Goal: Transaction & Acquisition: Purchase product/service

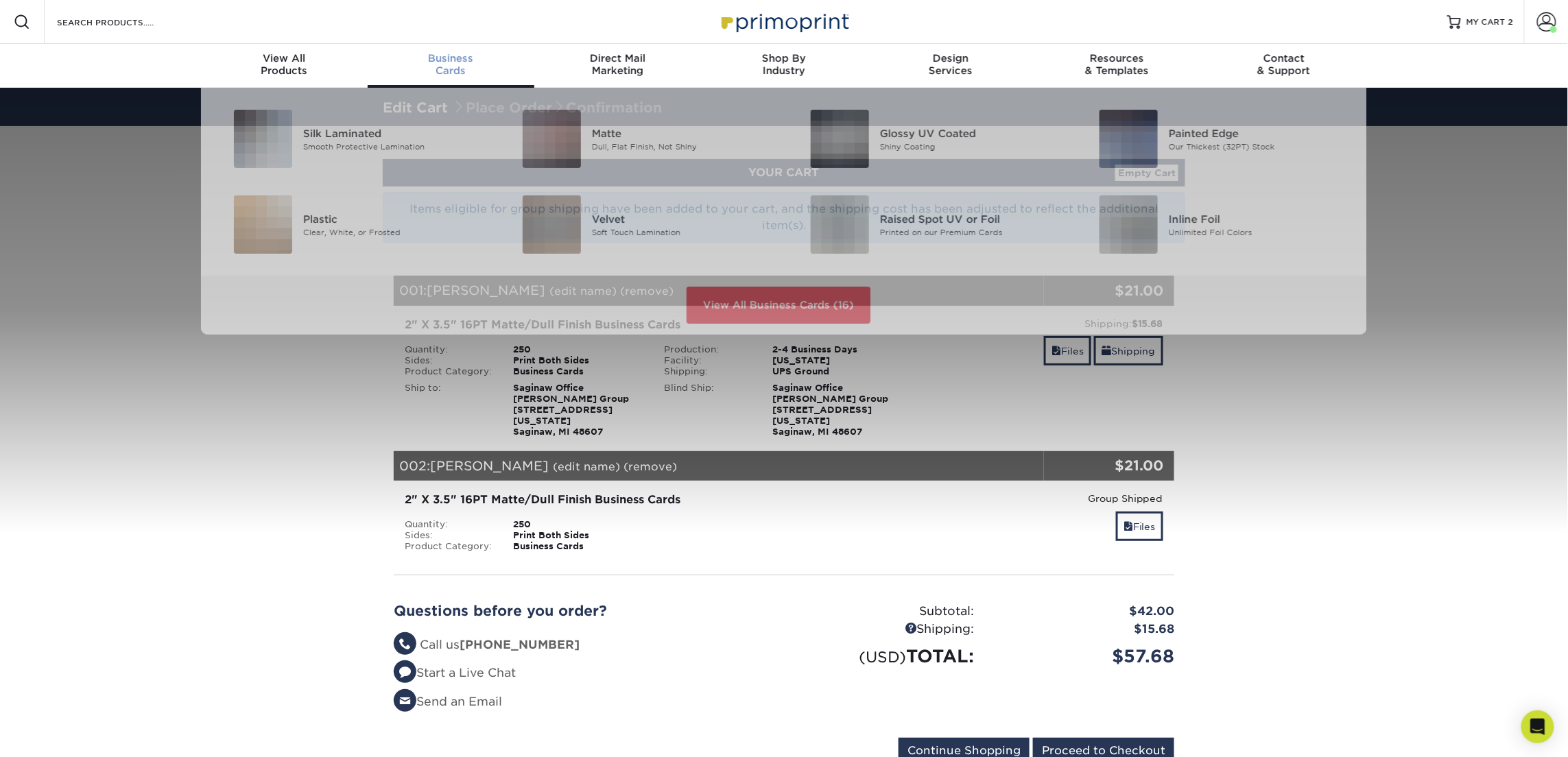
scroll to position [1, 0]
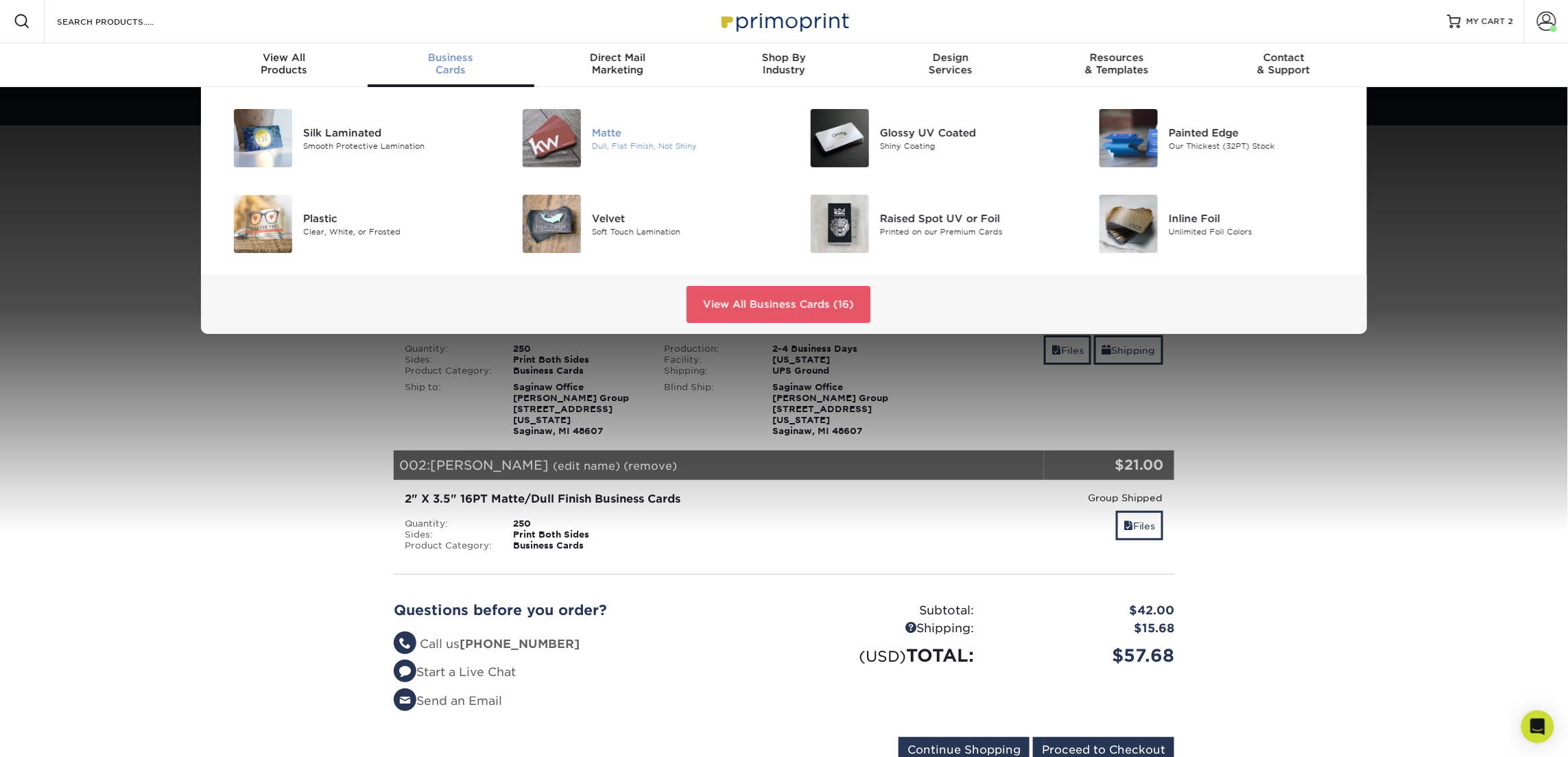
click at [546, 152] on img at bounding box center [551, 137] width 58 height 58
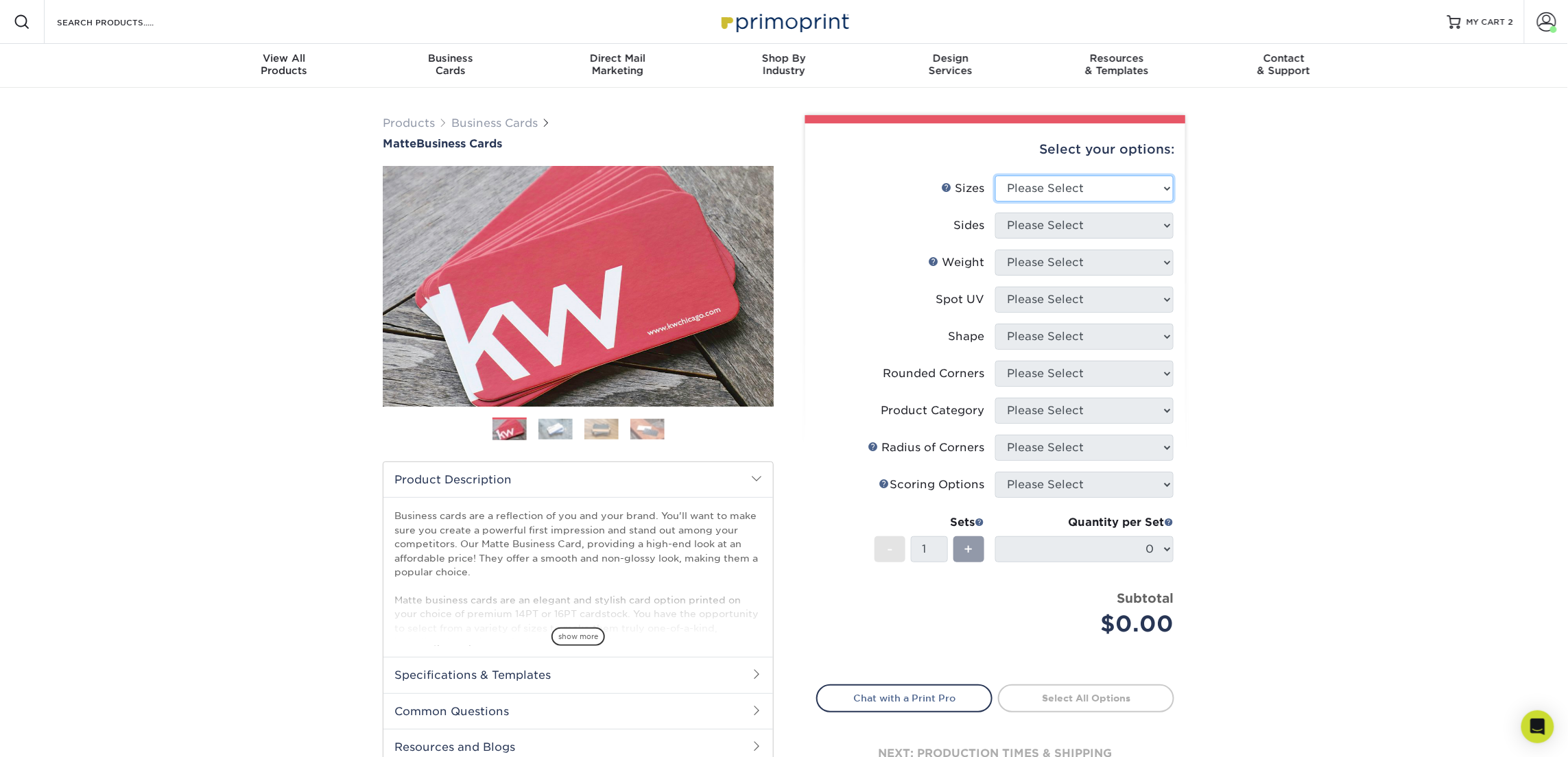
click at [1094, 188] on select "Please Select 1.5" x 3.5" - Mini 1.75" x 3.5" - Mini 2" x 2" - Square 2" x 3" -…" at bounding box center [1085, 189] width 179 height 27
select select "2.00x3.50"
click at [995, 176] on select "Please Select 1.5" x 3.5" - Mini 1.75" x 3.5" - Mini 2" x 2" - Square 2" x 3" -…" at bounding box center [1085, 189] width 179 height 27
click at [1067, 220] on select "Please Select Print Both Sides Print Front Only" at bounding box center [1085, 225] width 179 height 27
select select "13abbda7-1d64-4f25-8bb2-c179b224825d"
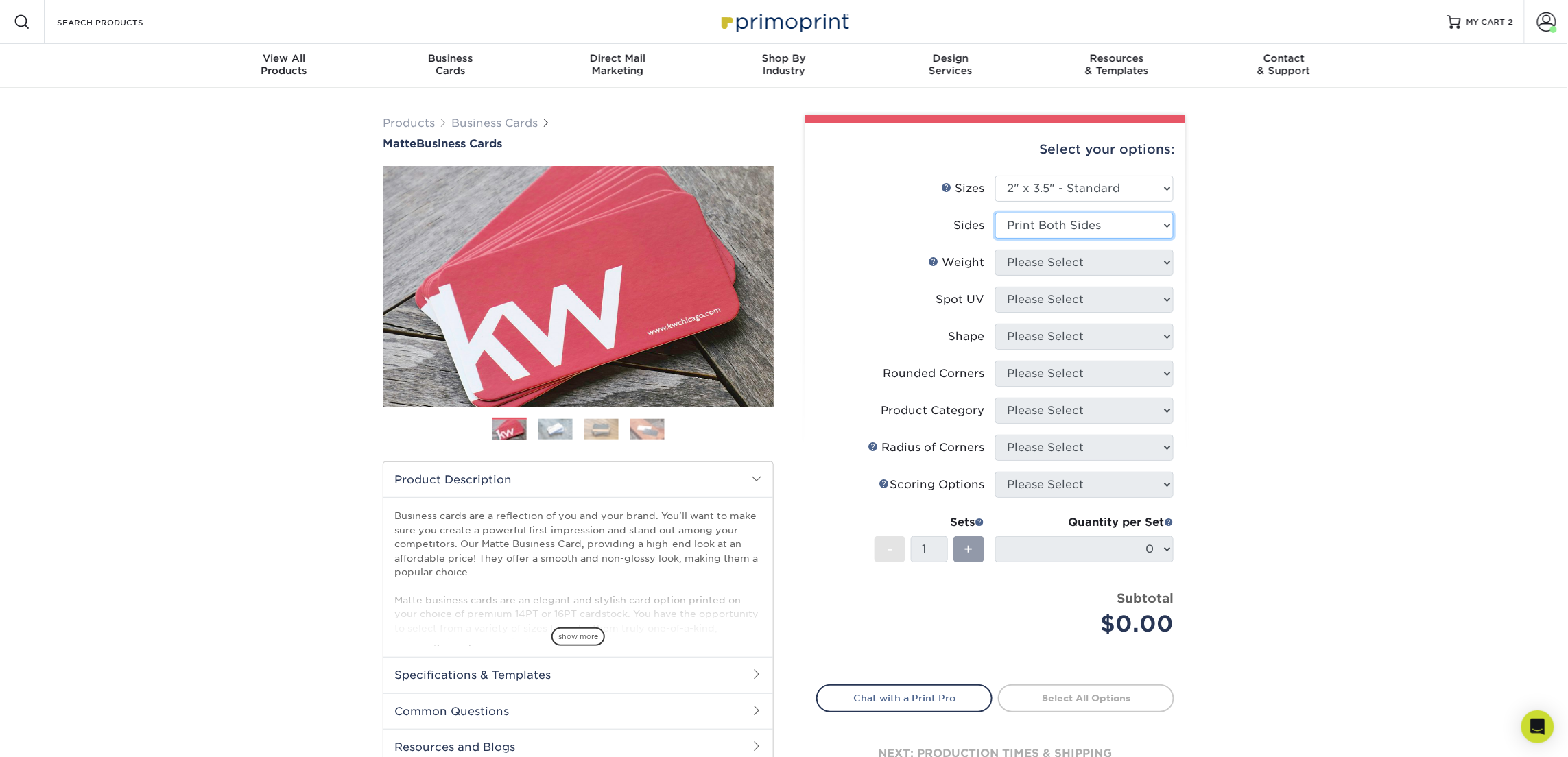
click at [995, 212] on select "Please Select Print Both Sides Print Front Only" at bounding box center [1085, 225] width 179 height 27
click at [1093, 262] on select "Please Select 16PT 14PT" at bounding box center [1085, 262] width 179 height 27
select select "16PT"
click at [995, 249] on select "Please Select 16PT 14PT" at bounding box center [1085, 262] width 179 height 27
click at [1090, 299] on select "Please Select No Spot UV Front and Back (Both Sides) Front Only Back Only" at bounding box center [1085, 299] width 179 height 27
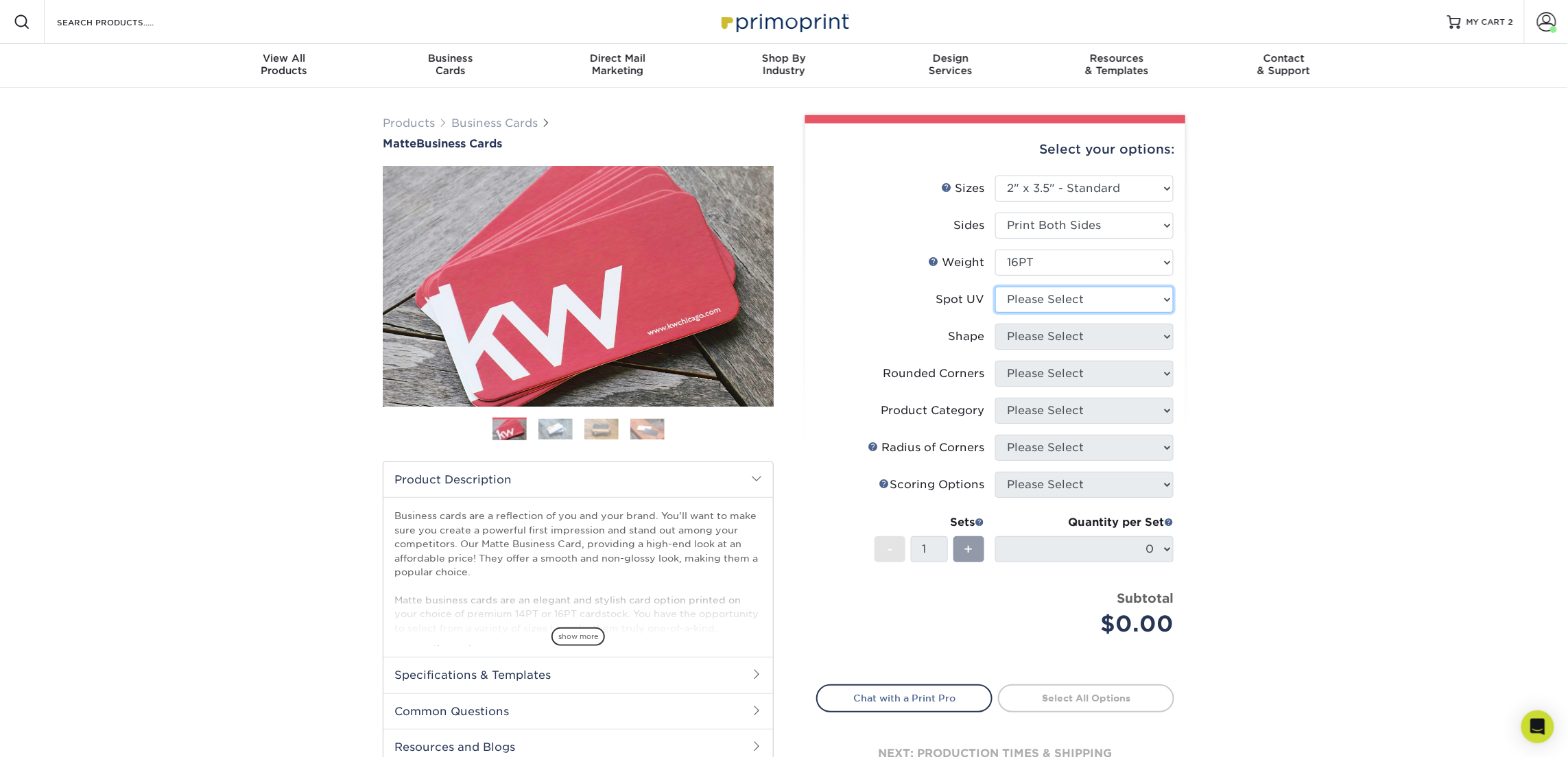
select select "3"
click at [995, 287] on select "Please Select No Spot UV Front and Back (Both Sides) Front Only Back Only" at bounding box center [1085, 299] width 179 height 27
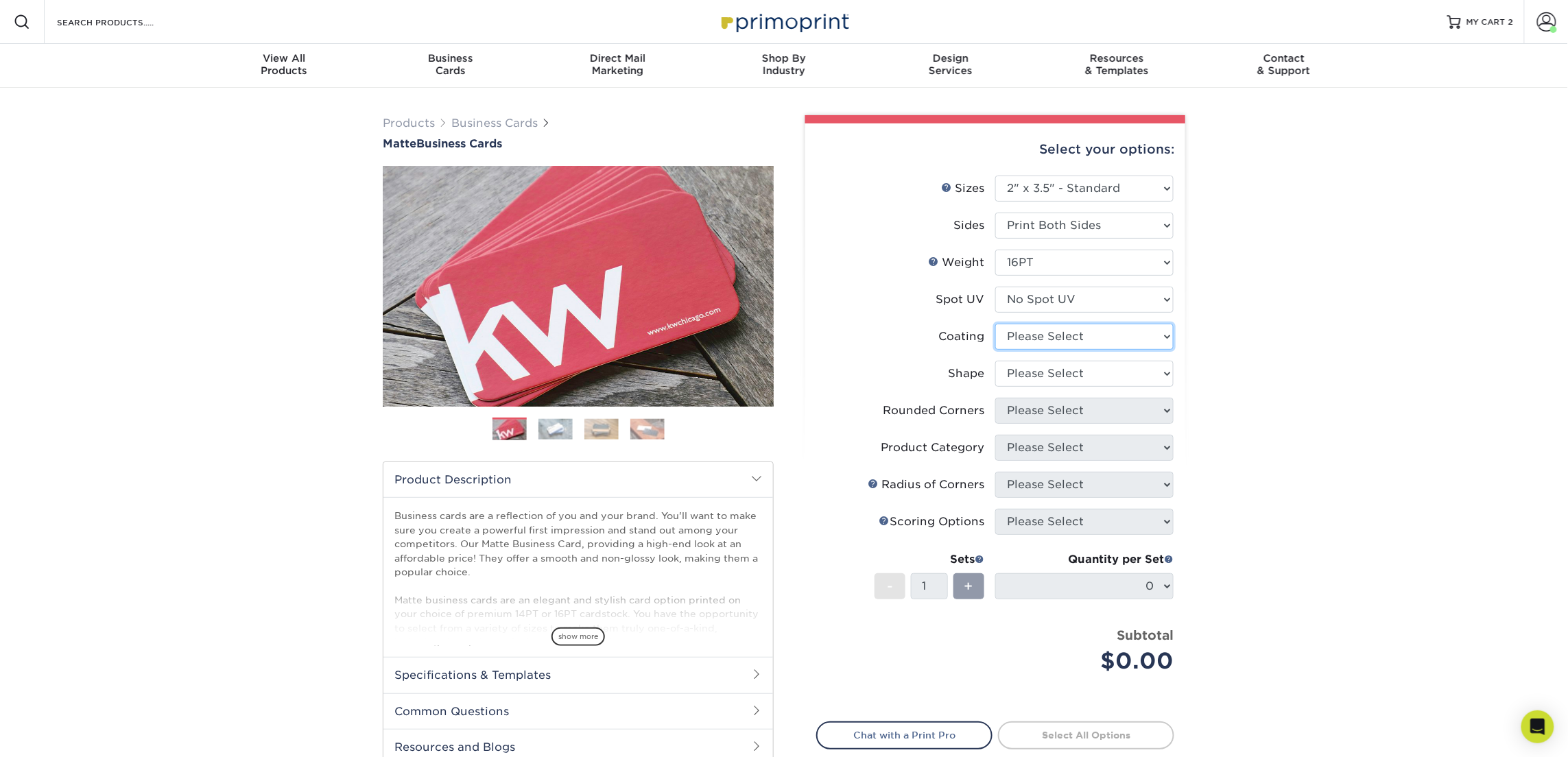
click at [1084, 333] on select at bounding box center [1085, 336] width 179 height 27
select select "121bb7b5-3b4d-429f-bd8d-bbf80e953313"
click at [995, 323] on select at bounding box center [1085, 336] width 179 height 27
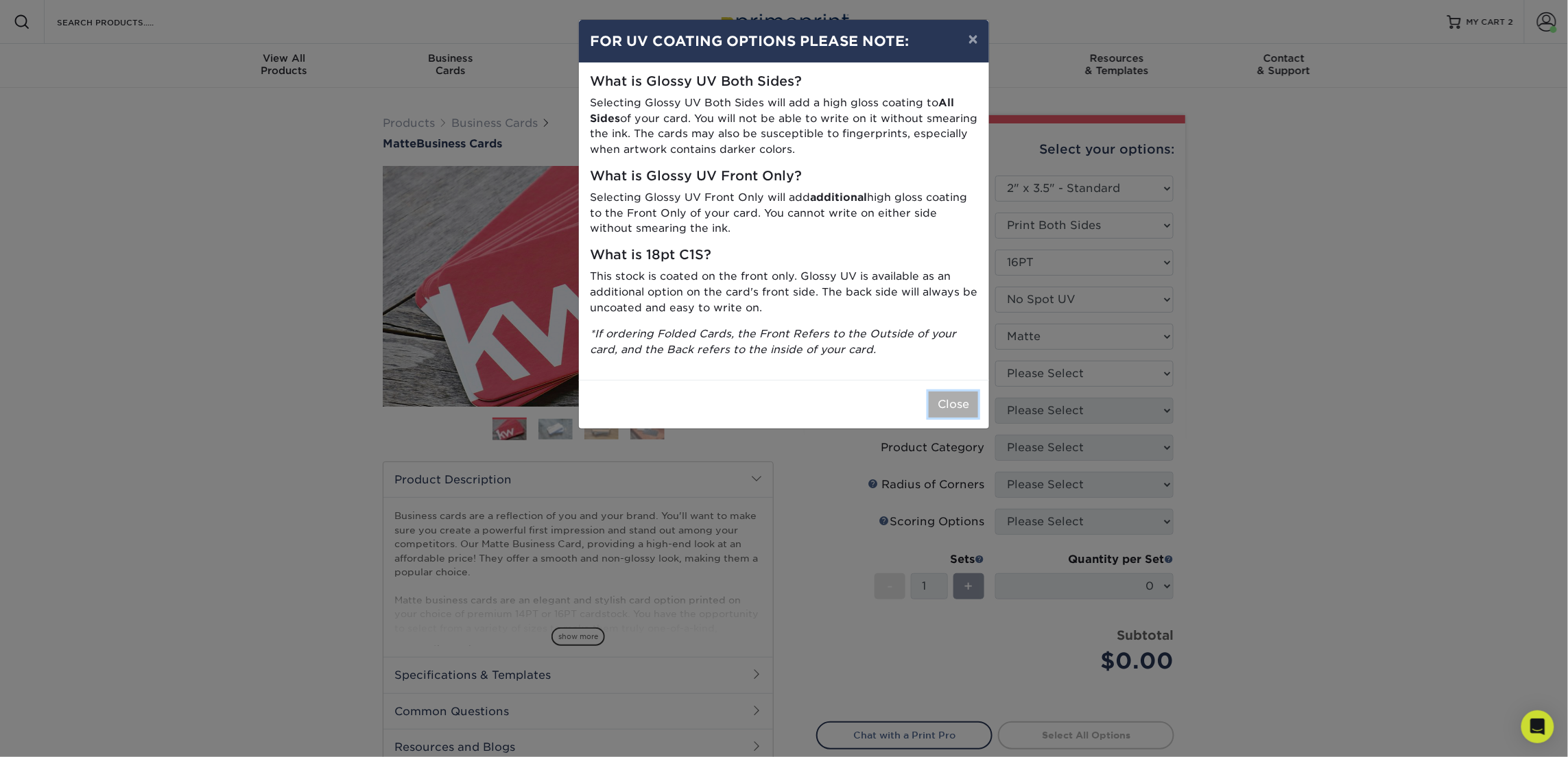
click at [943, 399] on button "Close" at bounding box center [953, 405] width 49 height 27
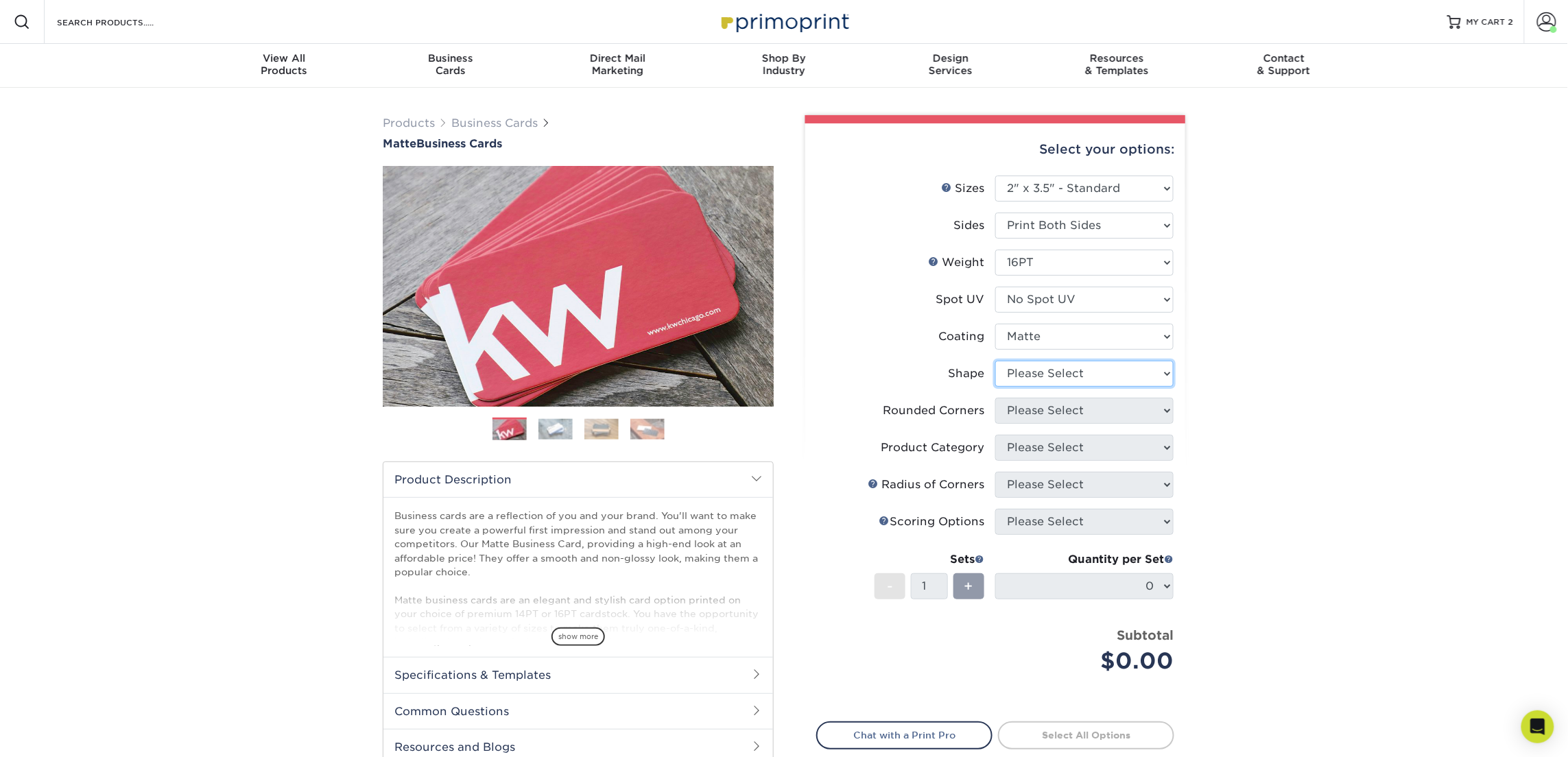
click at [1032, 360] on select "Please Select Standard Oval" at bounding box center [1085, 373] width 179 height 27
select select "standard"
click at [995, 360] on select "Please Select Standard Oval" at bounding box center [1085, 373] width 179 height 27
click at [1046, 423] on li "Rounded Corners Please Select Yes - Round 2 Corners Yes - Round 4 Corners No" at bounding box center [994, 416] width 357 height 37
click at [1053, 418] on select "Please Select Yes - Round 2 Corners Yes - Round 4 Corners No" at bounding box center [1085, 410] width 179 height 27
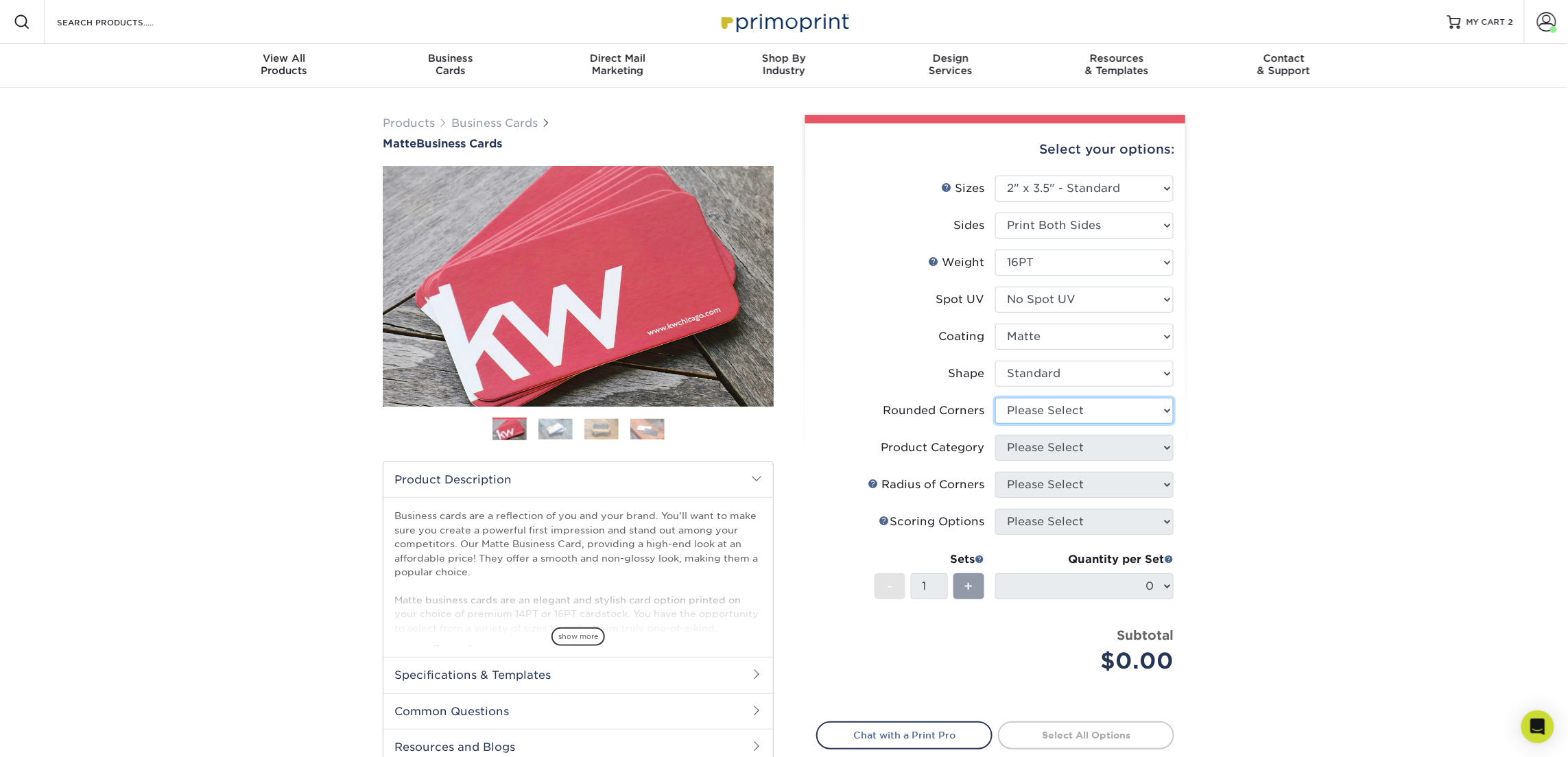
select select "0"
click at [995, 398] on select "Please Select Yes - Round 2 Corners Yes - Round 4 Corners No" at bounding box center [1085, 410] width 179 height 27
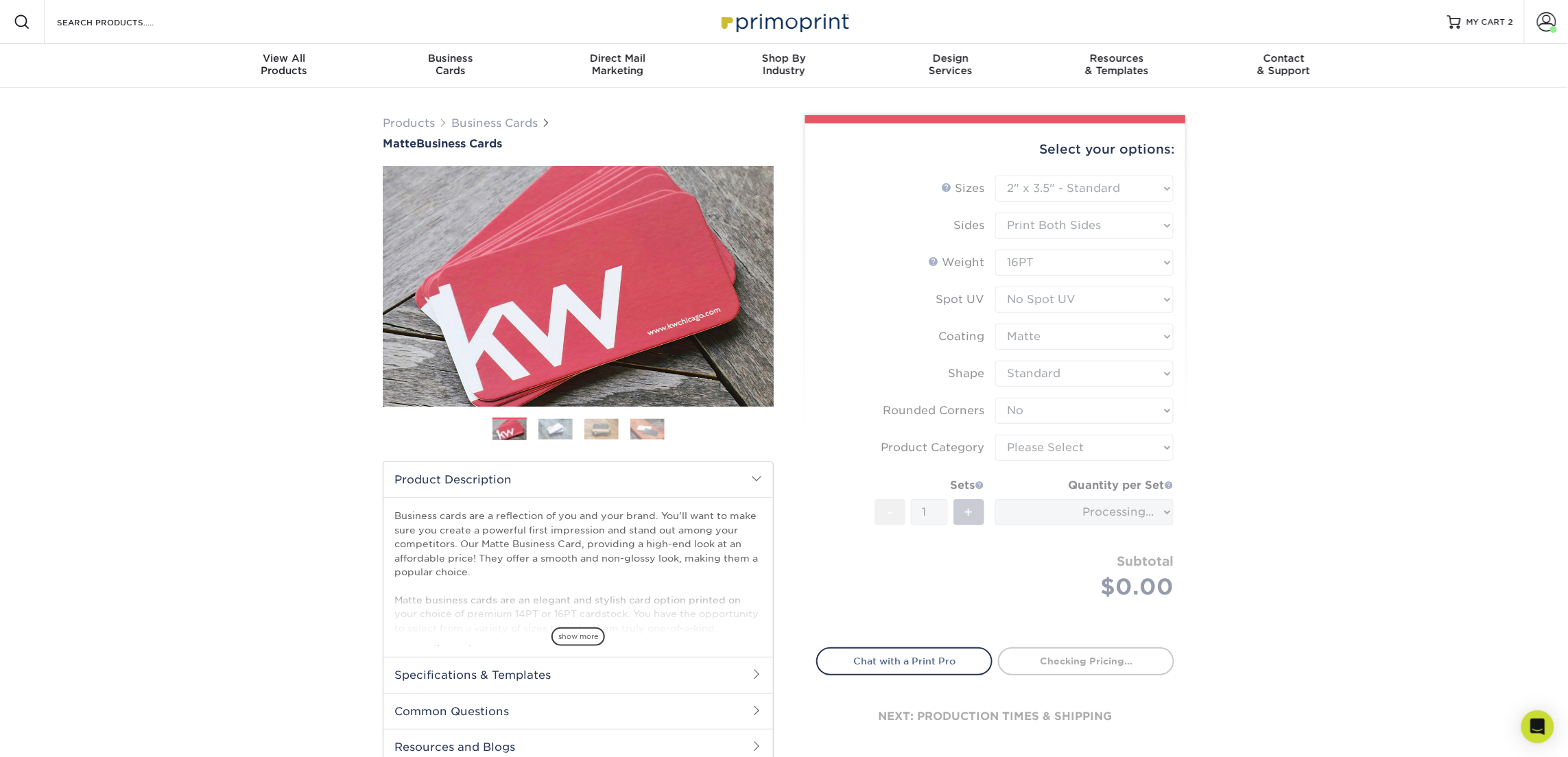
click at [1069, 442] on form "Sizes Help Sizes Please Select 1.5" x 3.5" - Mini 1.75" x 3.5" - Mini 2" x 2" -…" at bounding box center [995, 404] width 358 height 456
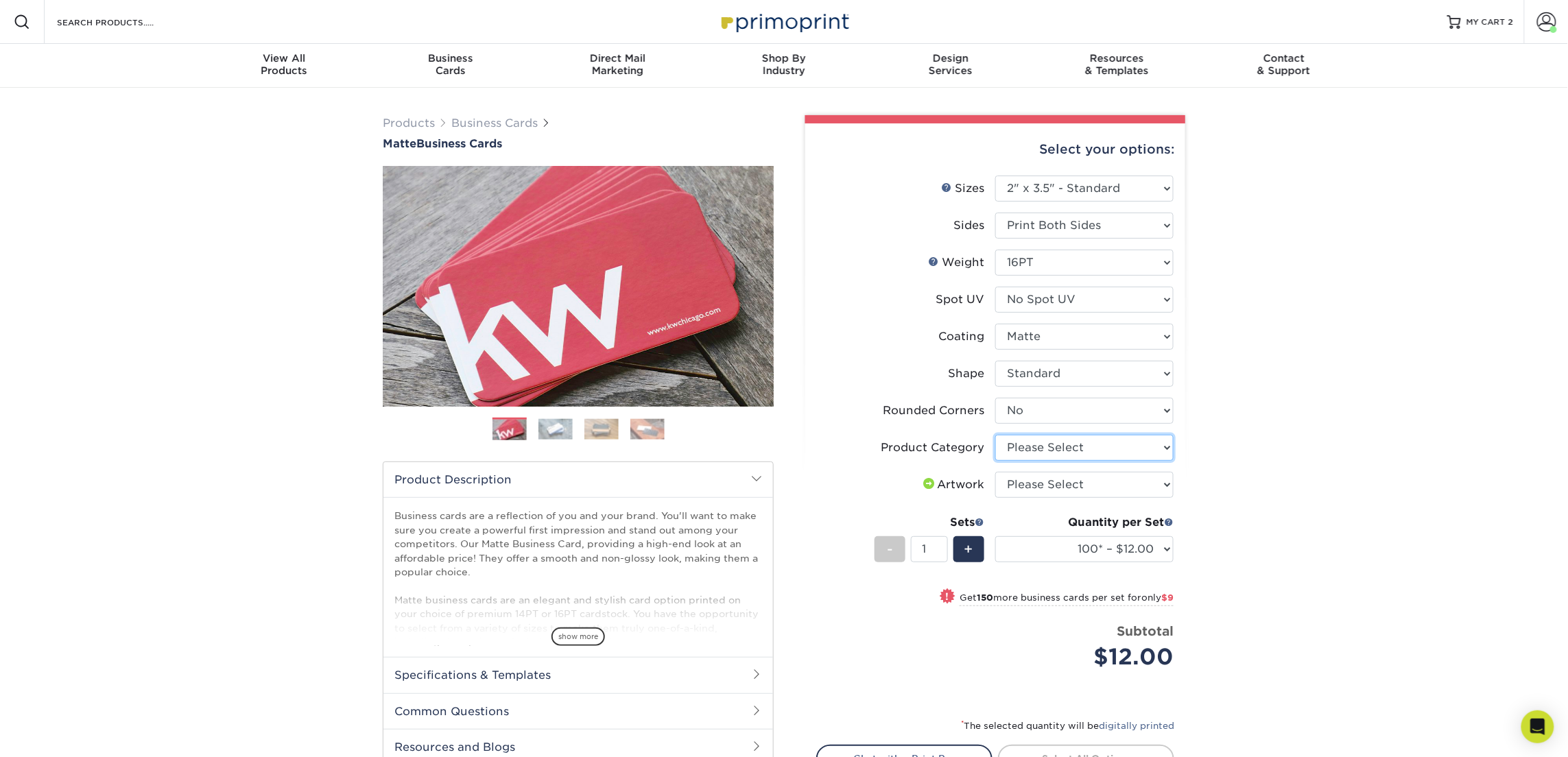
click at [1069, 442] on select "Please Select Business Cards" at bounding box center [1085, 448] width 179 height 27
select select "3b5148f1-0588-4f88-a218-97bcfdce65c1"
click at [995, 435] on select "Please Select Business Cards" at bounding box center [1085, 448] width 179 height 27
click at [1078, 487] on select "Please Select I will upload files I need a design - $100" at bounding box center [1085, 484] width 179 height 27
select select "upload"
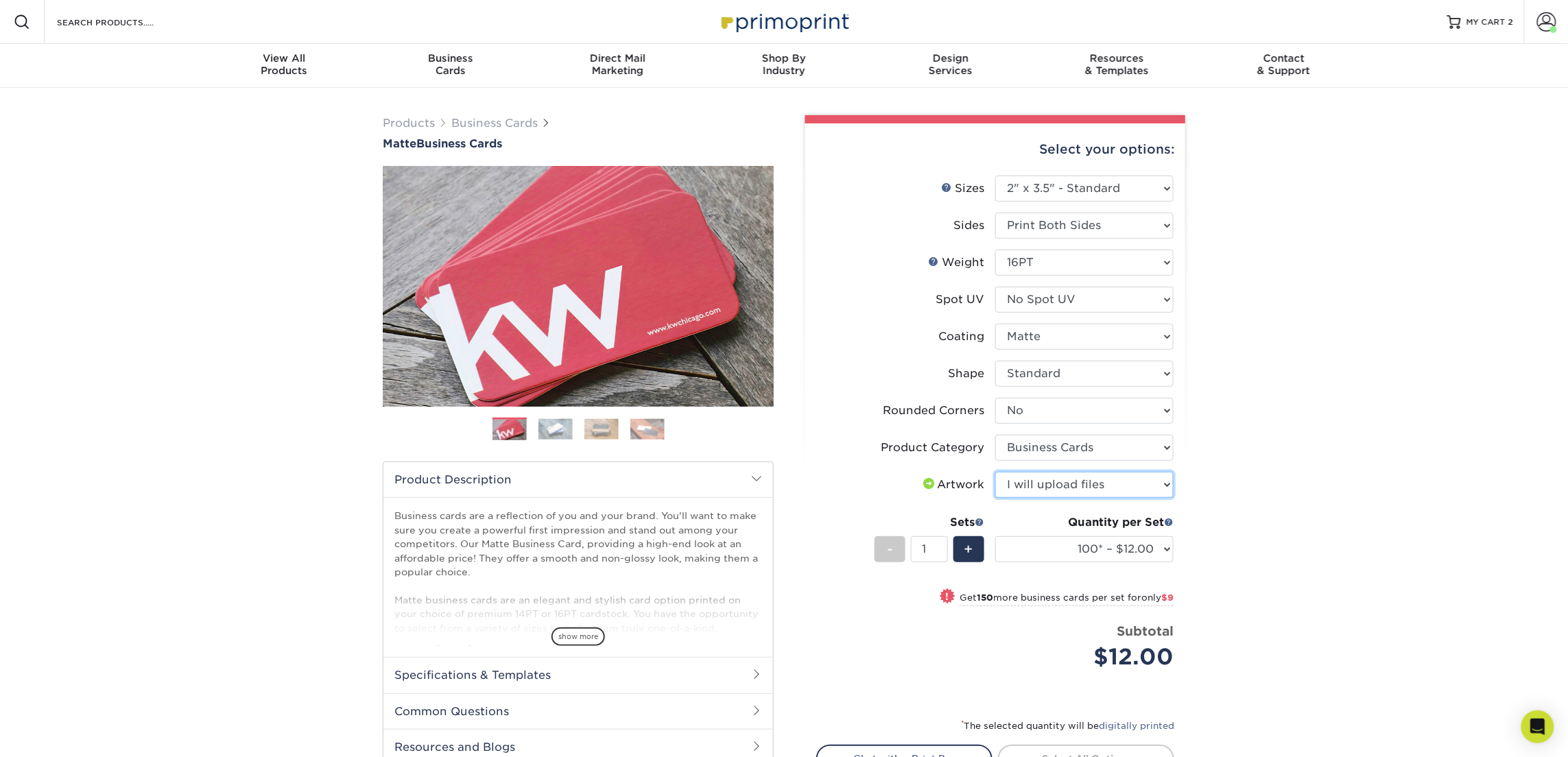
click at [995, 471] on select "Please Select I will upload files I need a design - $100" at bounding box center [1085, 484] width 179 height 27
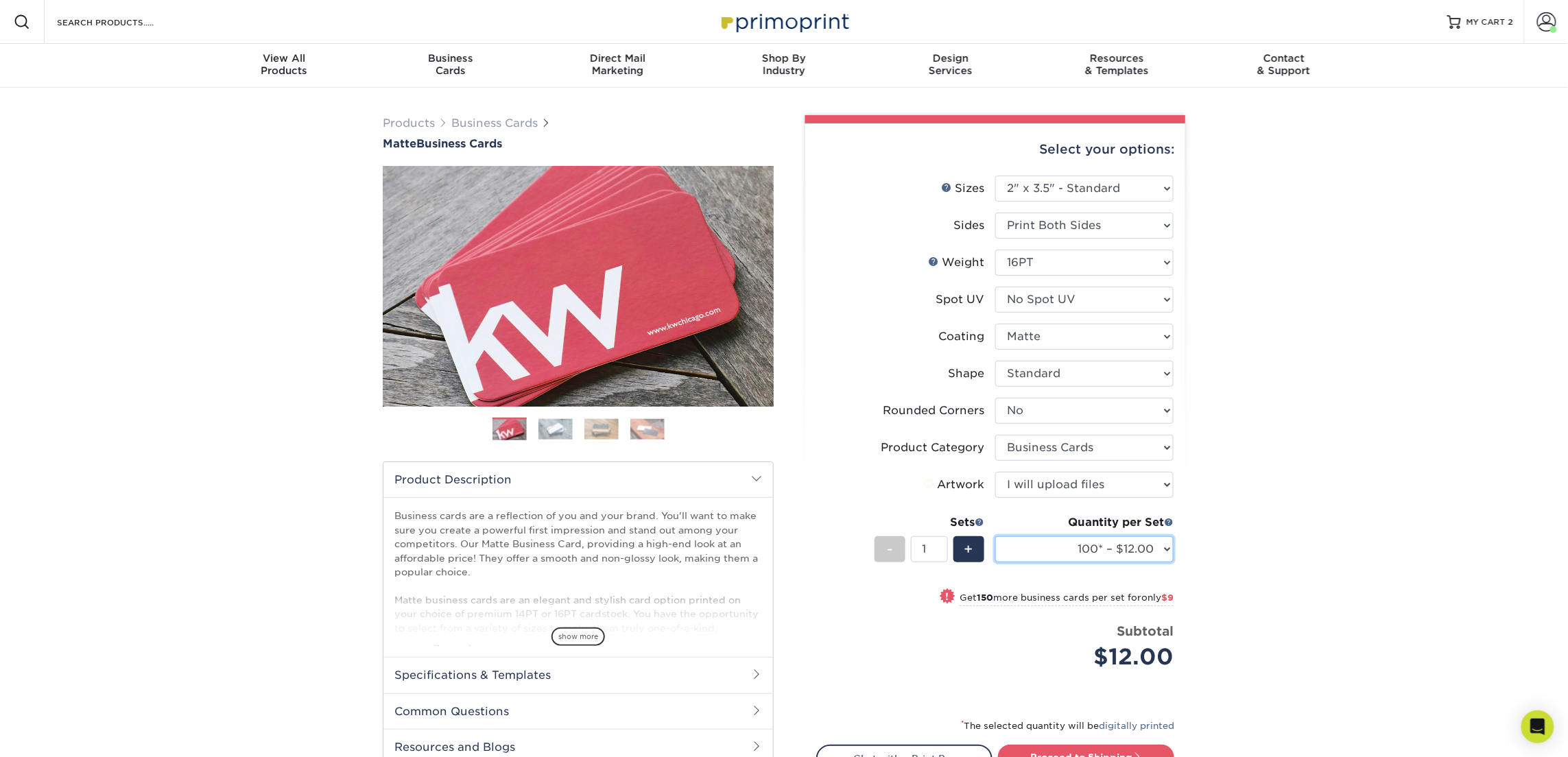
click at [1061, 551] on select "100* – $12.00 250* – $21.00 500 – $42.00 1000 – $53.00 2500 – $95.00 5000 – $18…" at bounding box center [1085, 549] width 179 height 27
select select "250* – $21.00"
click at [995, 536] on select "100* – $12.00 250* – $21.00 500 – $42.00 1000 – $53.00 2500 – $95.00 5000 – $18…" at bounding box center [1085, 549] width 179 height 27
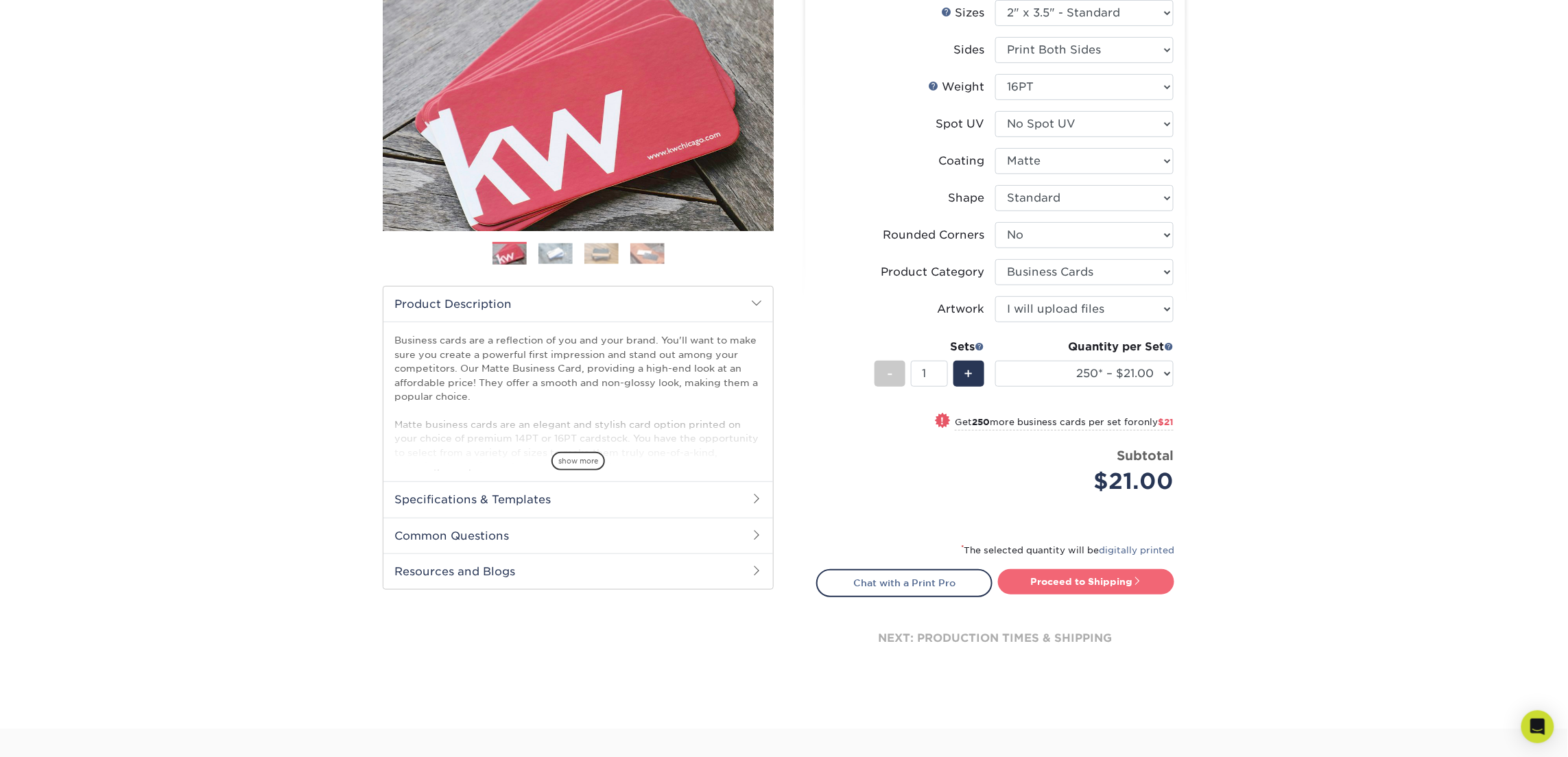
click at [1077, 581] on link "Proceed to Shipping" at bounding box center [1086, 580] width 176 height 25
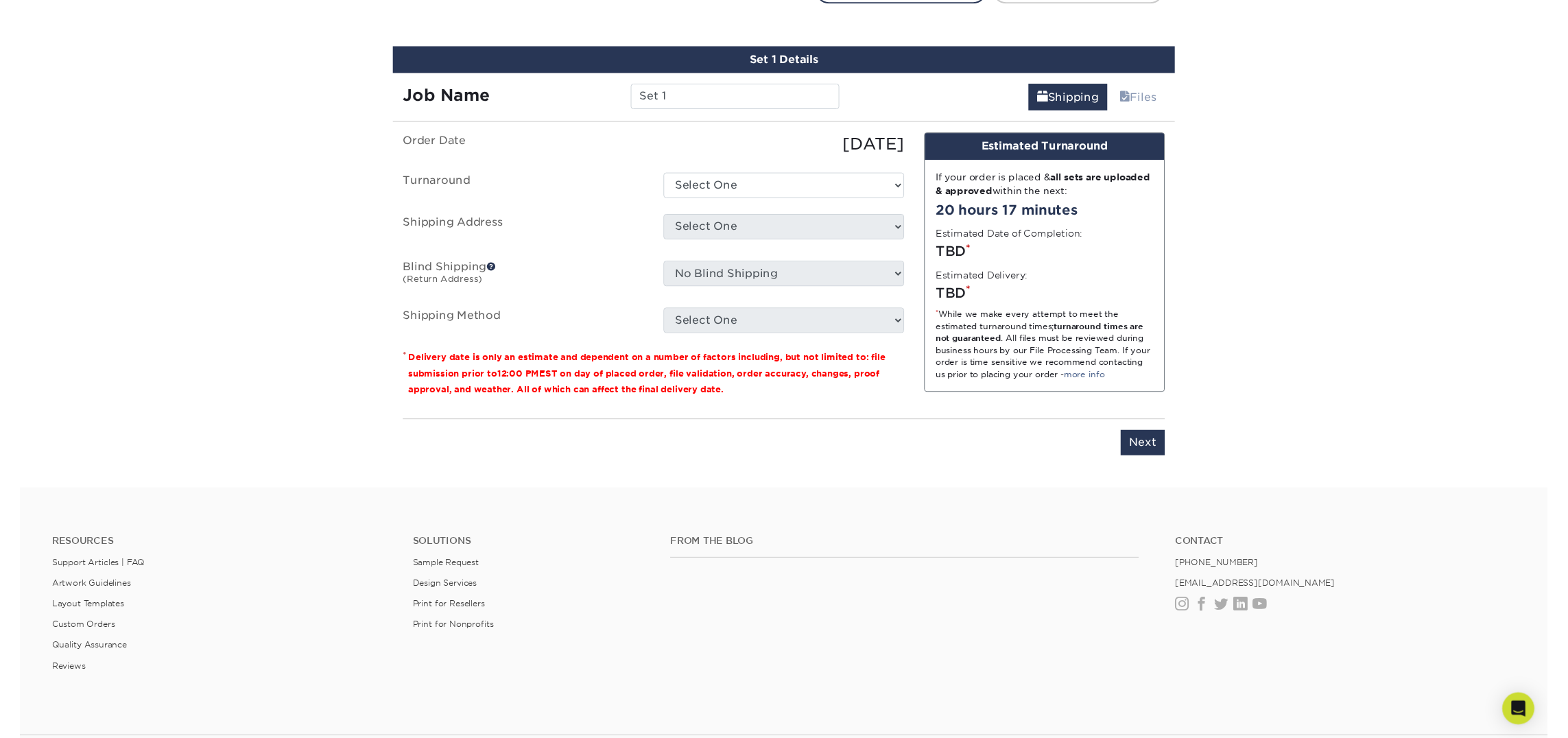
scroll to position [780, 0]
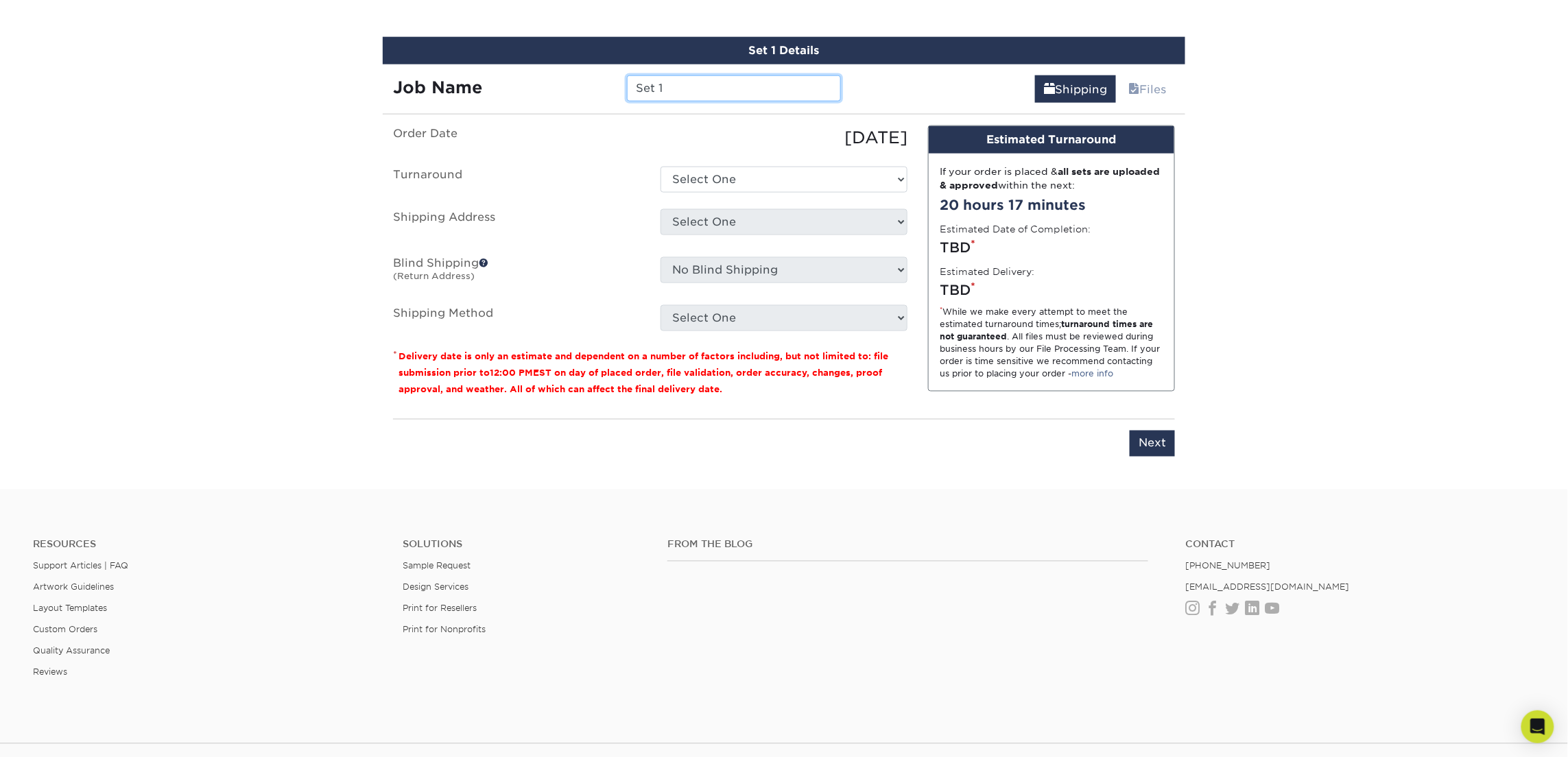
click at [693, 84] on input "Set 1" at bounding box center [733, 88] width 213 height 27
click at [694, 84] on input "Set 1" at bounding box center [733, 88] width 213 height 27
type input "[PERSON_NAME]"
click at [821, 169] on select "Select One 2-4 Business Days 2 Day Next Business Day" at bounding box center [783, 180] width 247 height 27
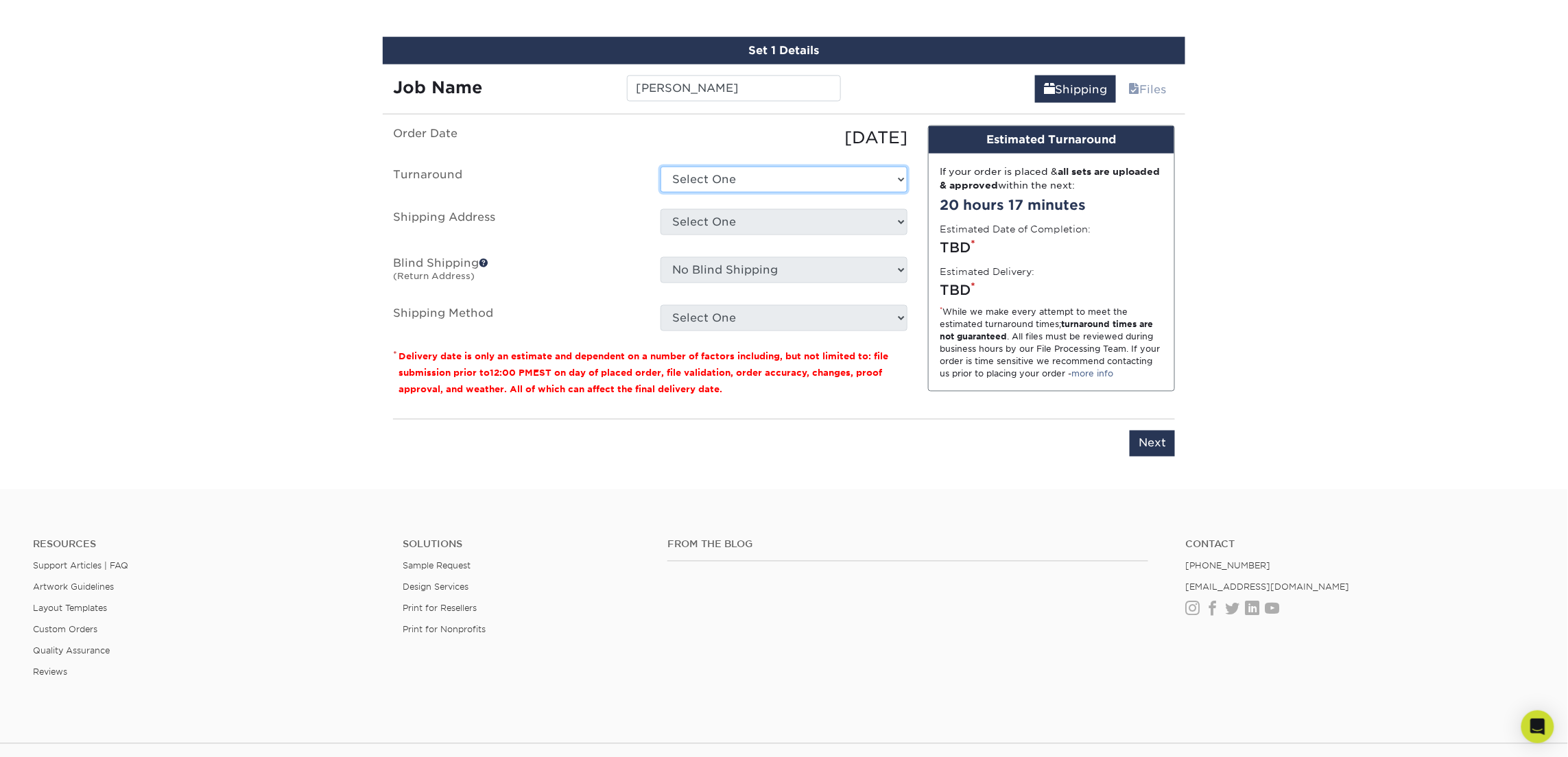
select select "23721297-b68b-4846-ba83-3171e6bd9d78"
click at [660, 167] on select "Select One 2-4 Business Days 2 Day Next Business Day" at bounding box center [783, 180] width 247 height 27
click at [794, 215] on select "Select One Atlanta Office Bingham Farms Byron Center Dawsonville, GA Office Dun…" at bounding box center [783, 222] width 247 height 27
select select "245819"
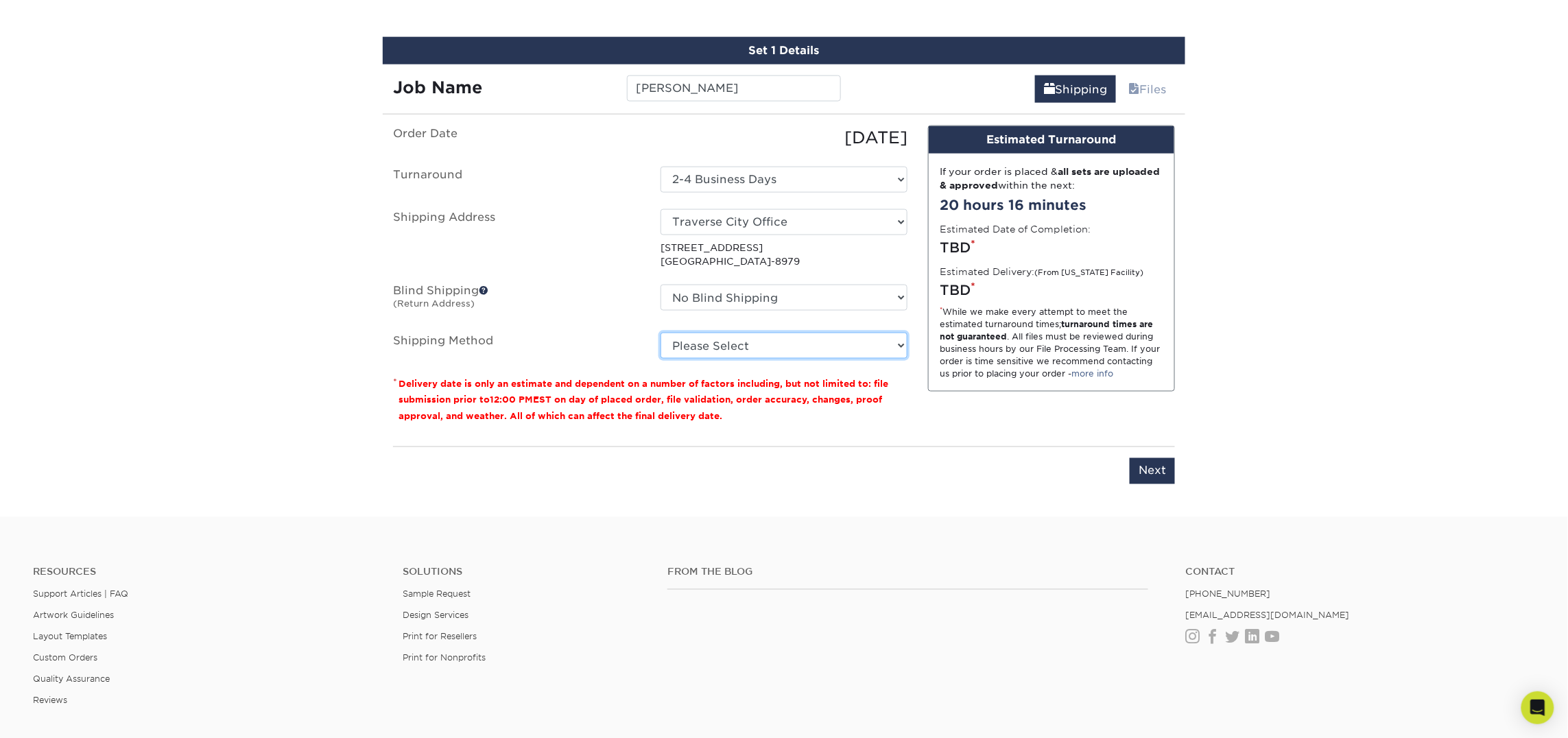
click at [712, 337] on select "Please Select Ground Shipping (+$7.84) 3 Day Shipping Service (+$15.34) 2 Day A…" at bounding box center [783, 346] width 247 height 27
select select "03"
click at [660, 333] on select "Please Select Ground Shipping (+$7.84) 3 Day Shipping Service (+$15.34) 2 Day A…" at bounding box center [783, 346] width 247 height 27
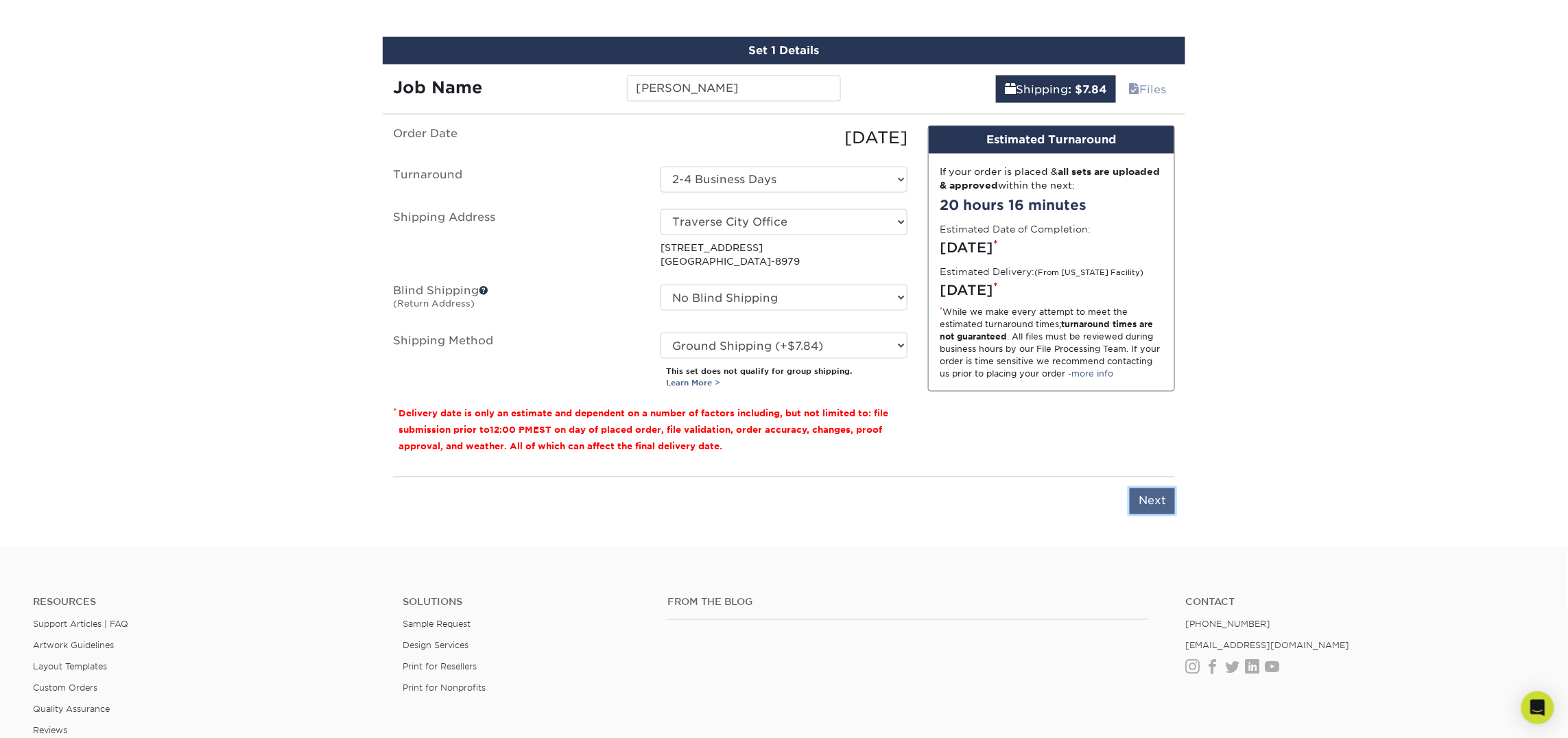
click at [1147, 501] on input "Next" at bounding box center [1152, 501] width 45 height 27
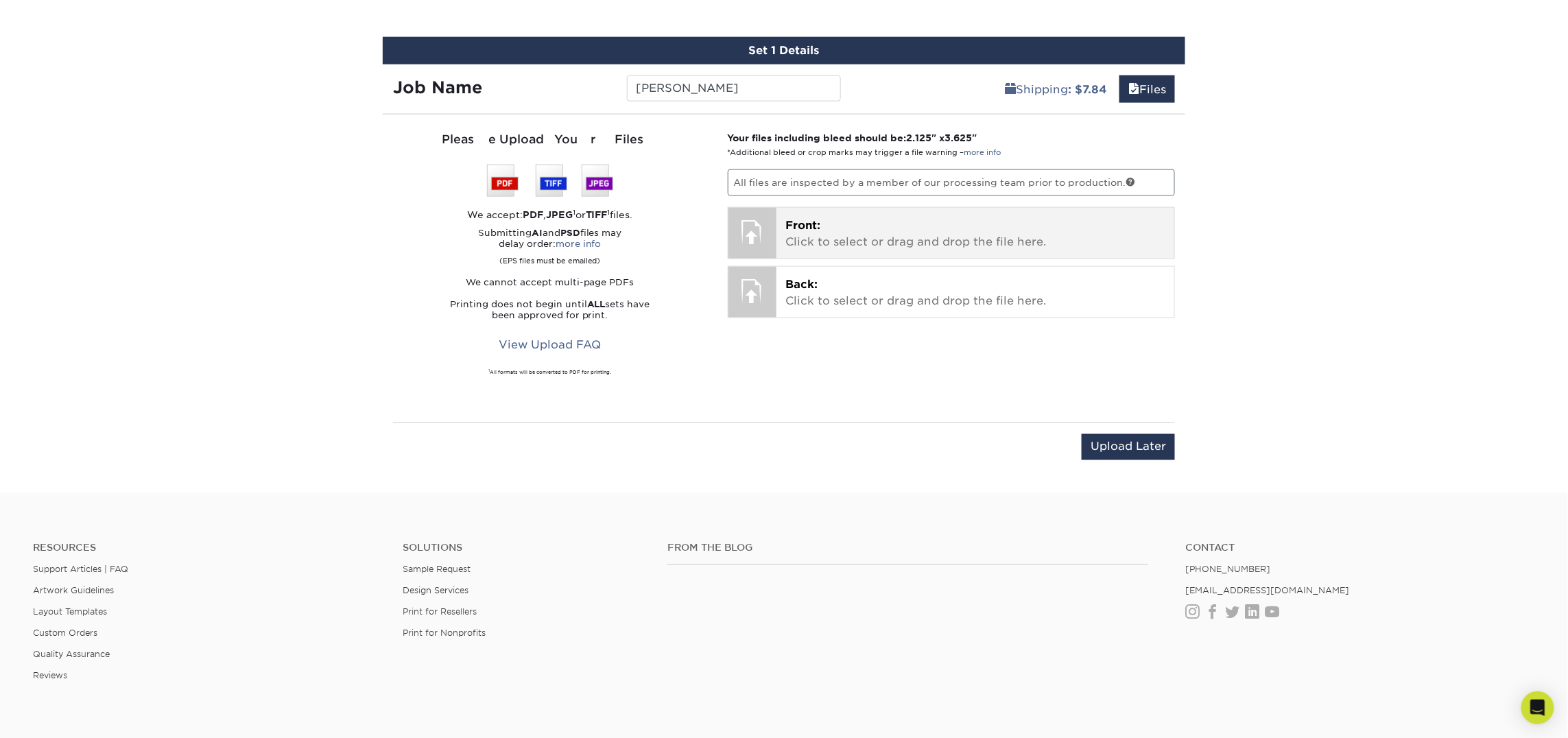
click at [799, 228] on span "Front:" at bounding box center [804, 225] width 35 height 13
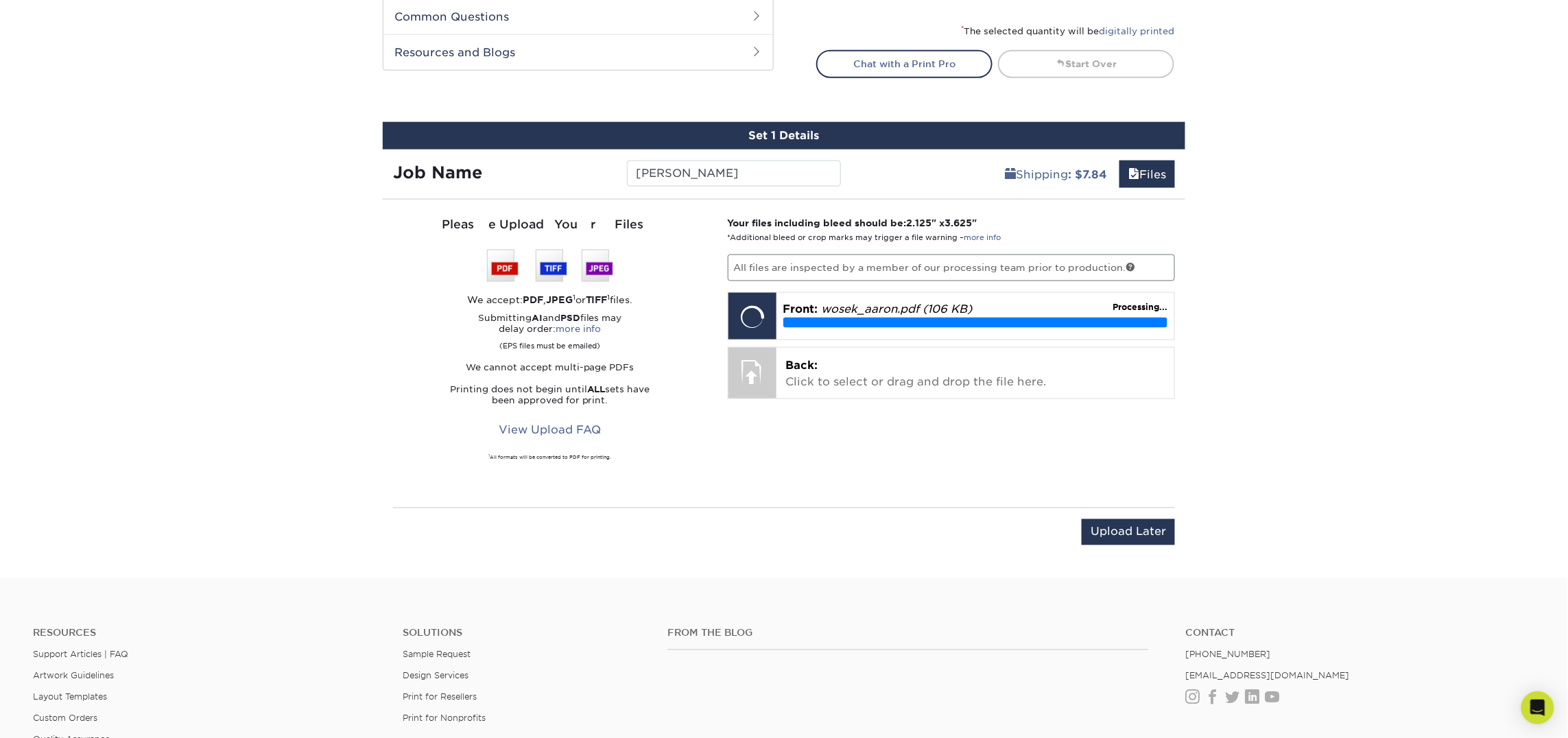
scroll to position [653, 0]
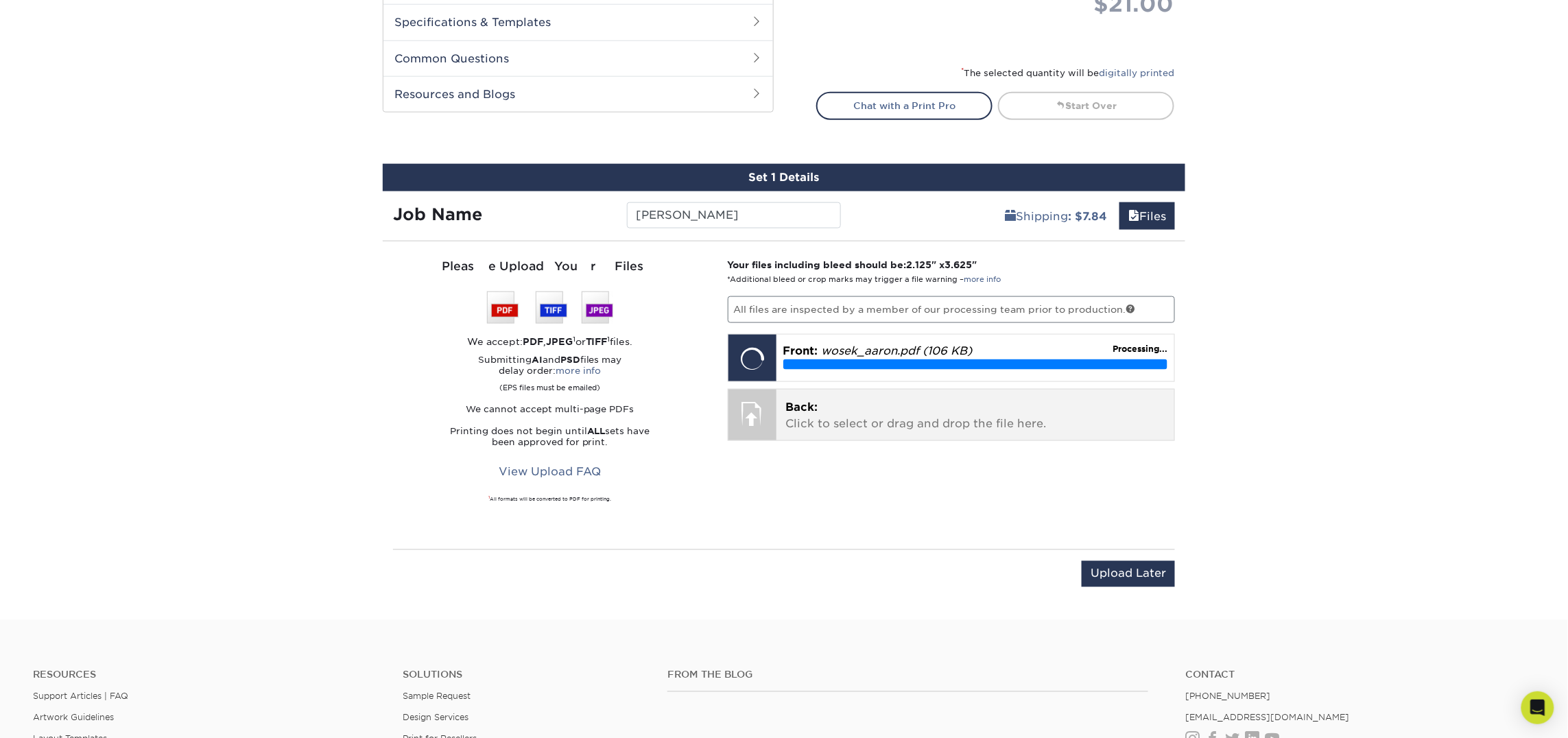
click at [1006, 407] on p "Back: Click to select or drag and drop the file here." at bounding box center [976, 416] width 379 height 33
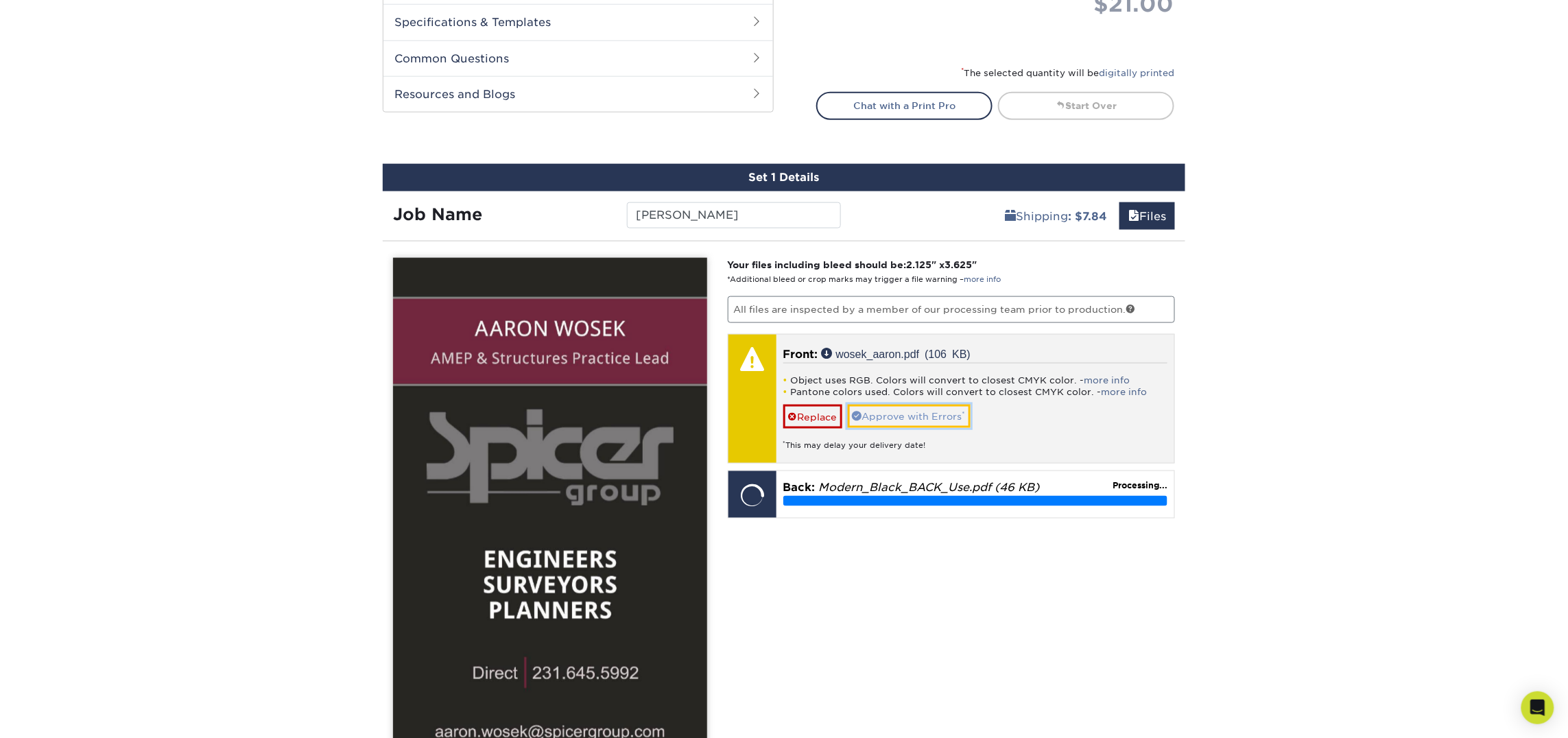
click at [919, 418] on link "Approve with Errors *" at bounding box center [909, 417] width 123 height 24
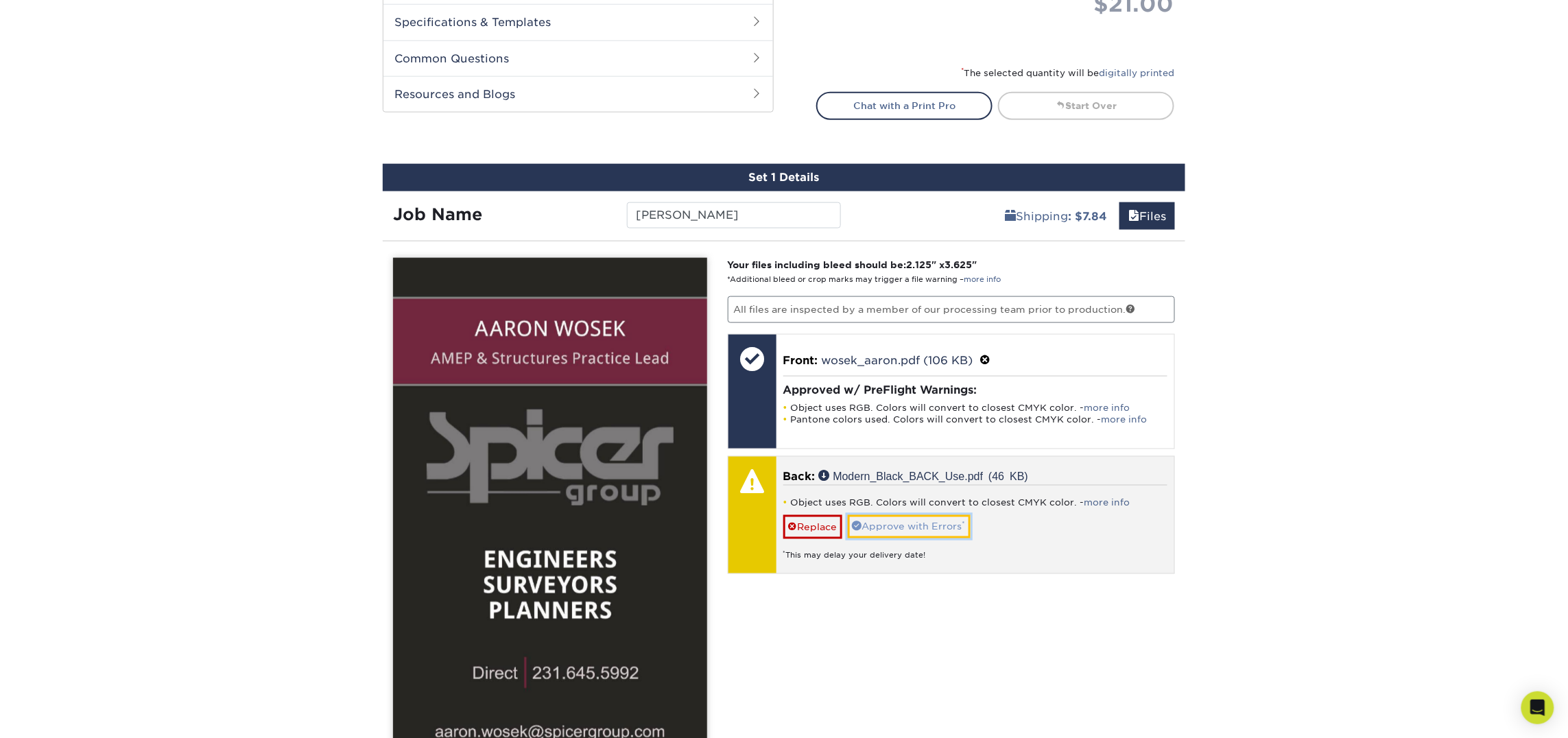
click at [897, 533] on link "Approve with Errors *" at bounding box center [909, 527] width 123 height 24
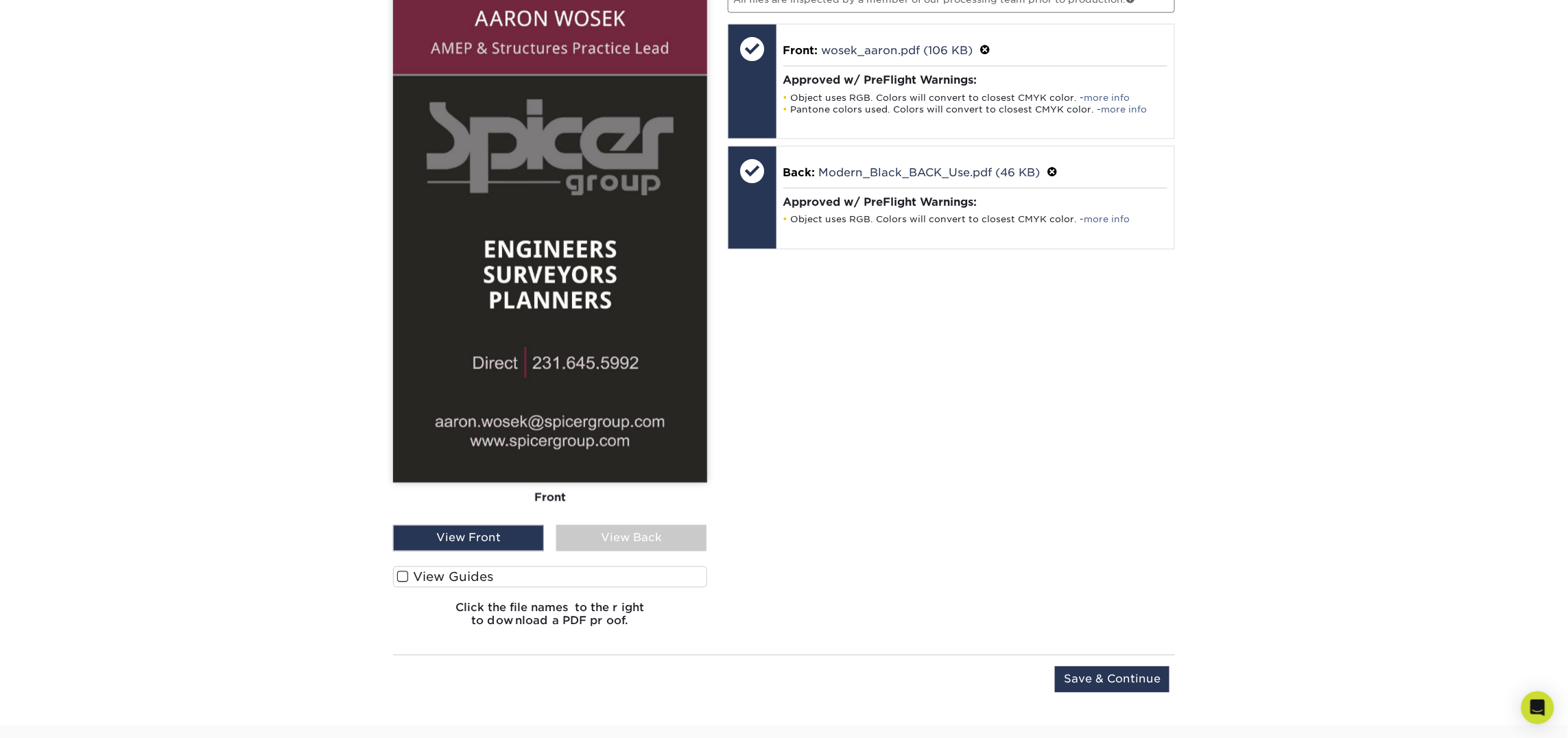
scroll to position [969, 0]
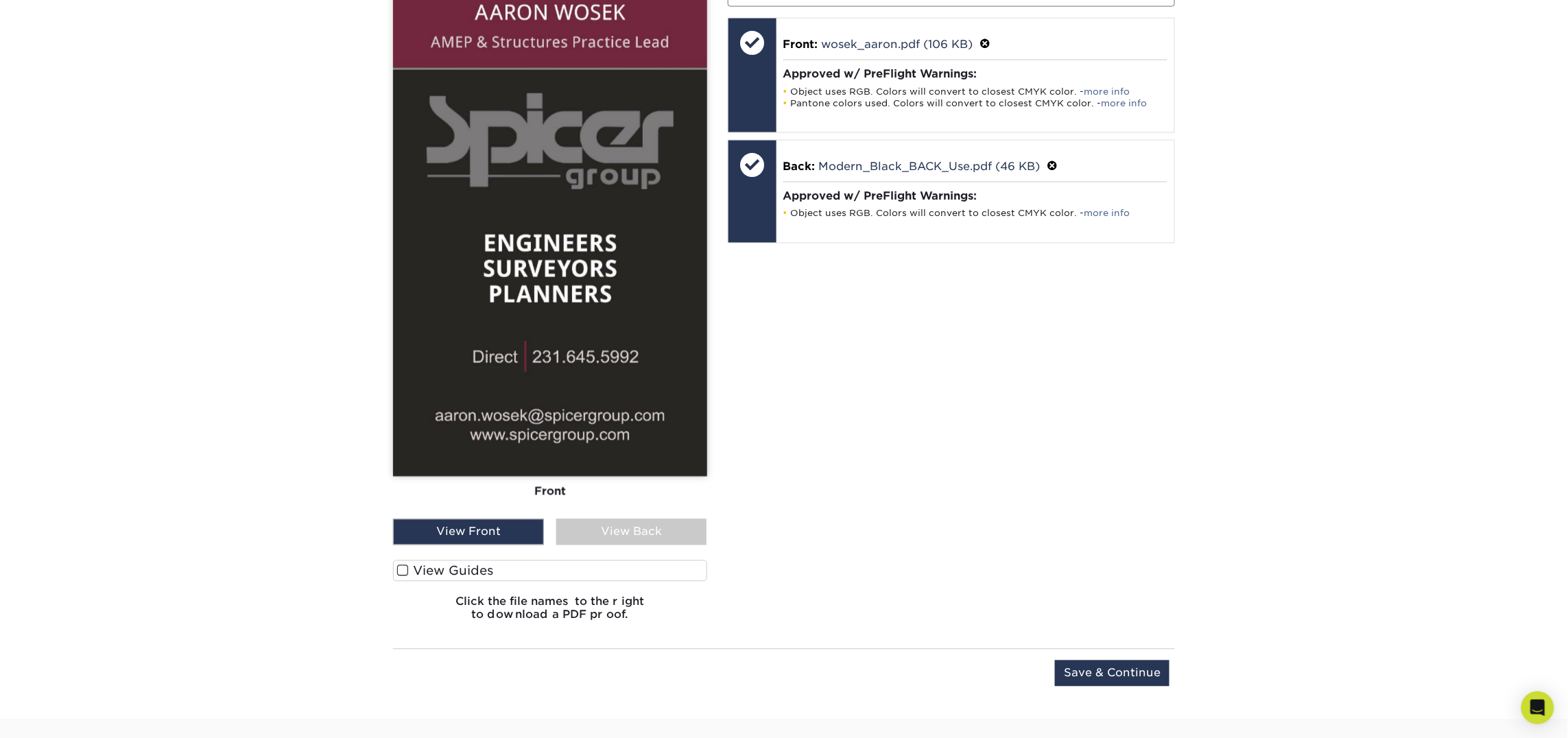
click at [598, 525] on div "View Back" at bounding box center [632, 532] width 151 height 27
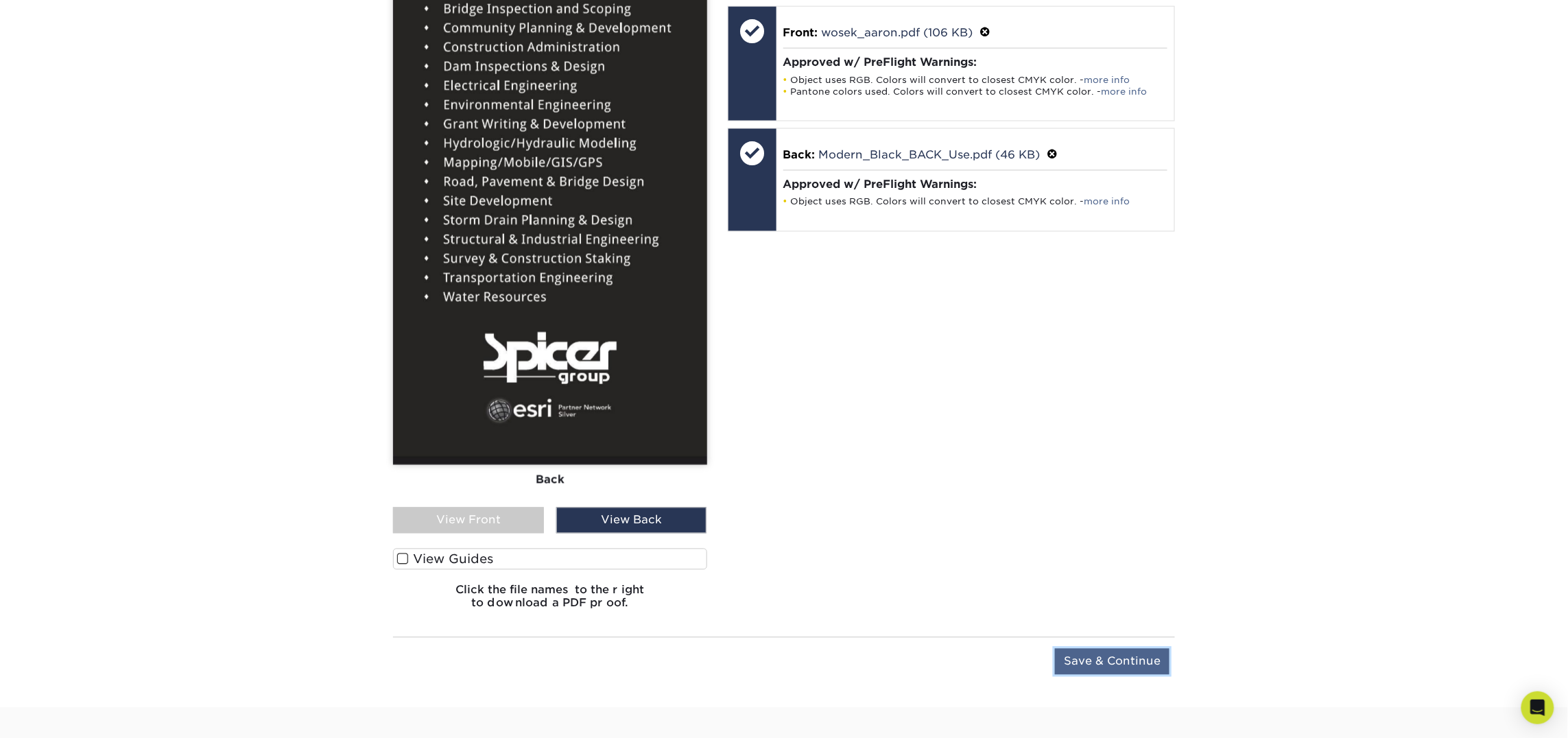
click at [1108, 669] on input "Save & Continue" at bounding box center [1112, 661] width 115 height 27
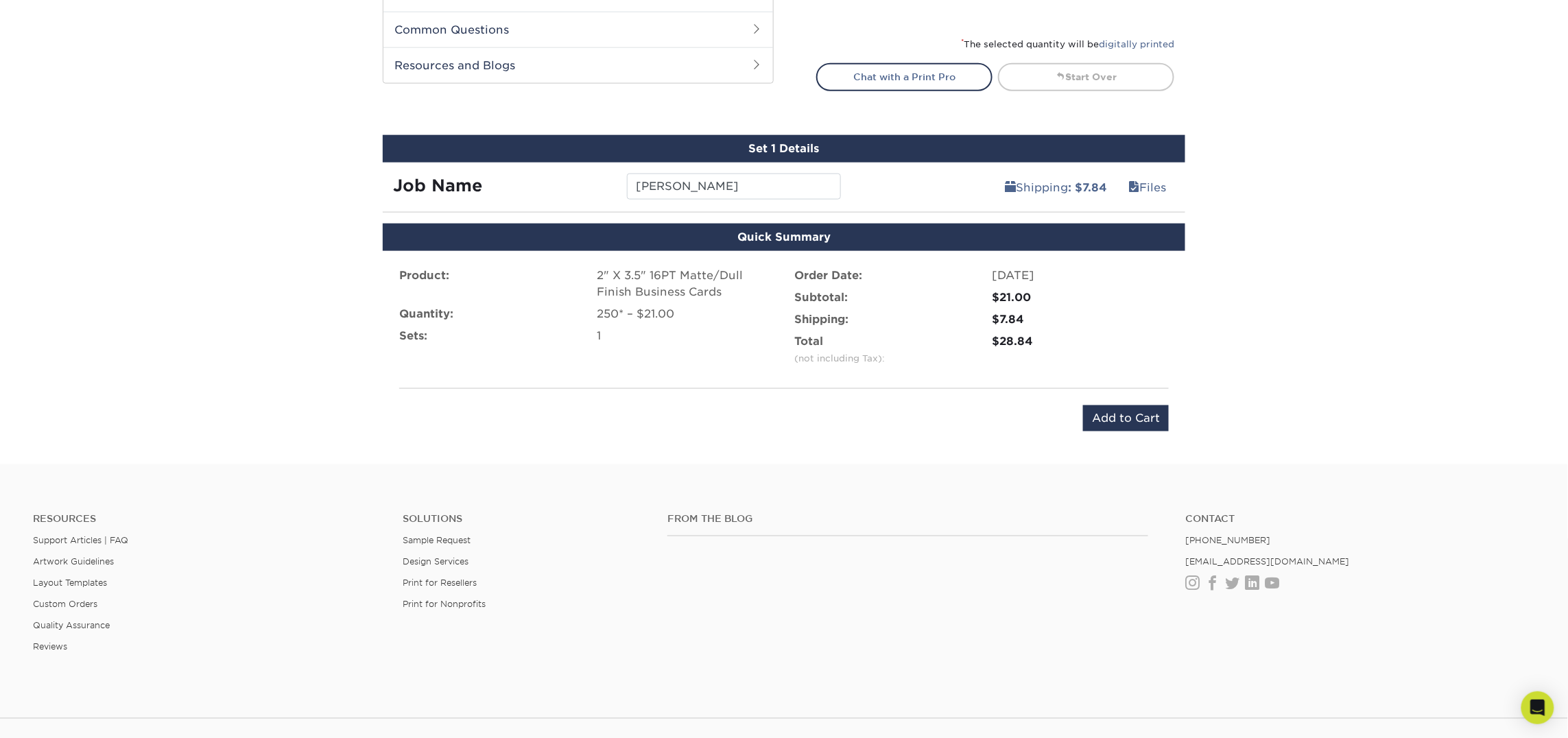
scroll to position [673, 0]
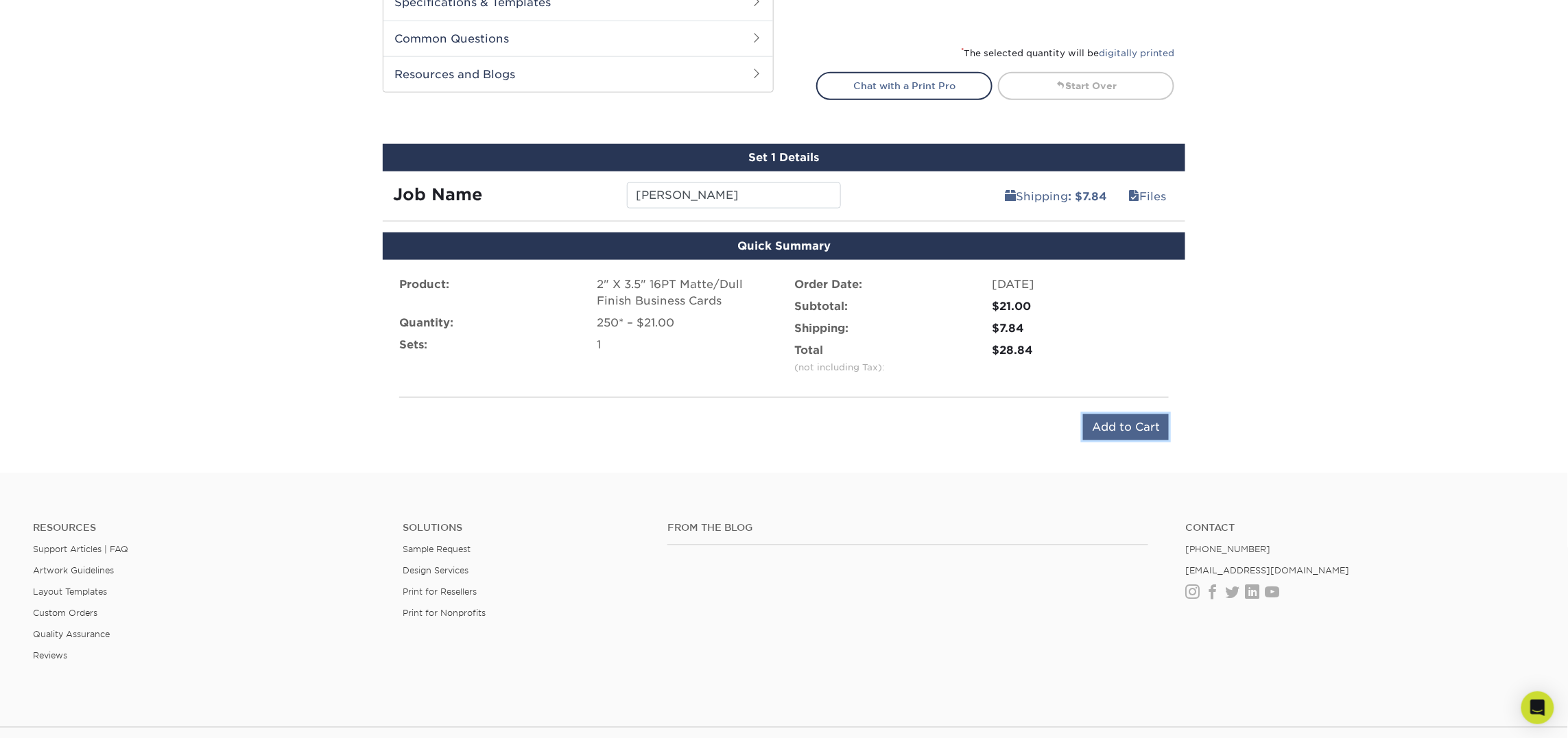
click at [1096, 426] on input "Add to Cart" at bounding box center [1125, 427] width 85 height 27
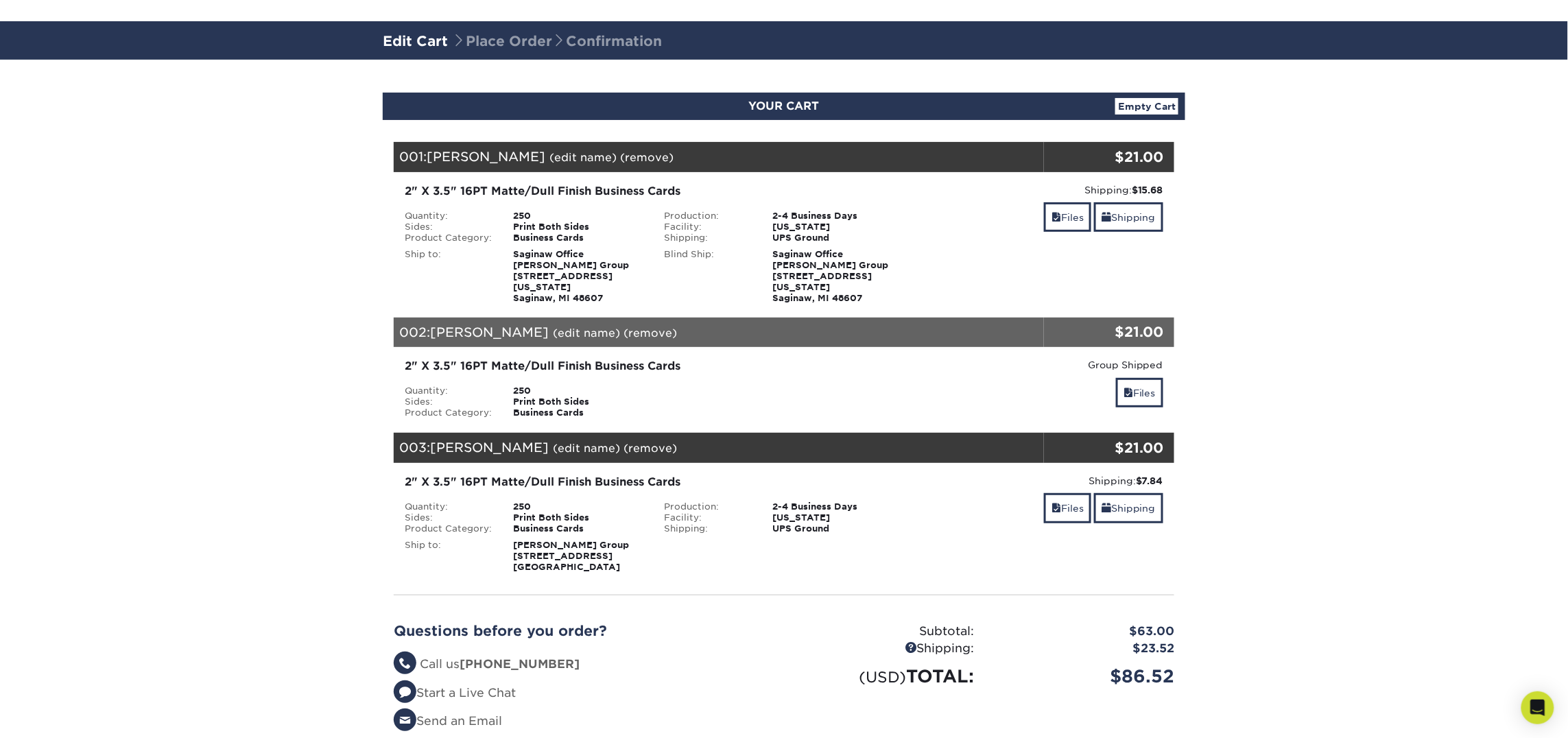
scroll to position [90, 0]
